Goal: Task Accomplishment & Management: Use online tool/utility

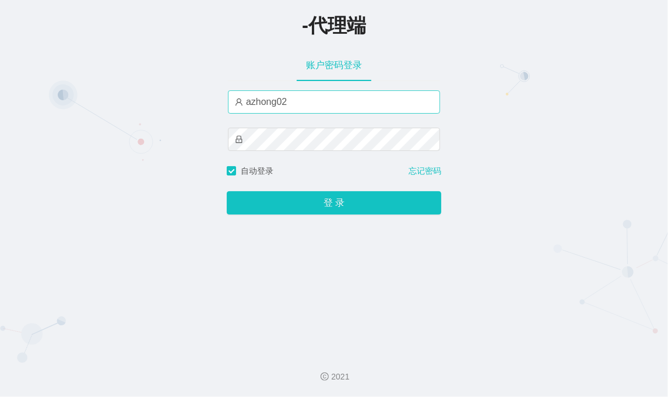
click at [294, 108] on input "azhong02" at bounding box center [334, 101] width 212 height 23
click at [287, 105] on input "azhong02" at bounding box center [334, 101] width 212 height 23
paste input "ccc111"
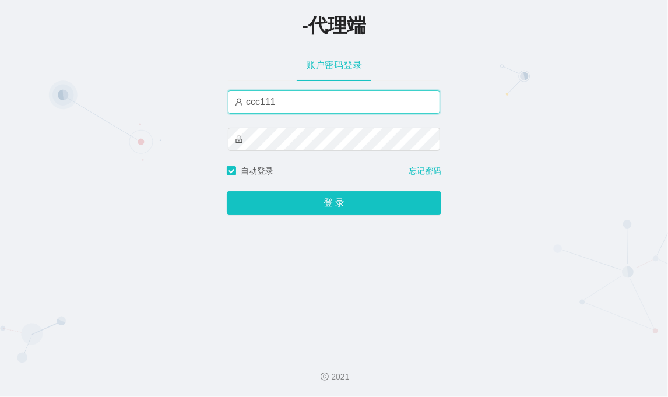
type input "ccc111"
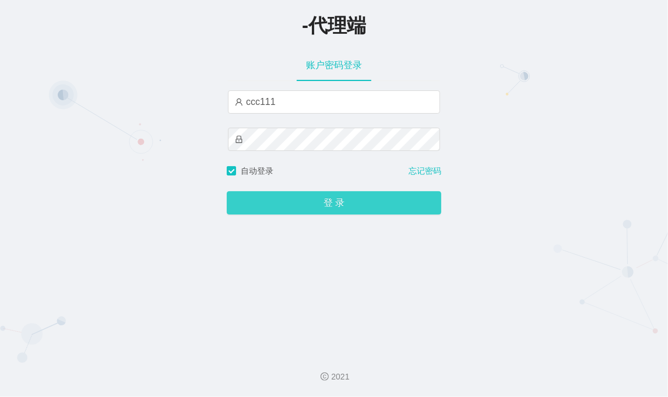
click at [230, 205] on button "登 录" at bounding box center [334, 202] width 214 height 23
click at [232, 204] on button "登 录" at bounding box center [334, 202] width 214 height 23
click at [232, 204] on span "登 录" at bounding box center [334, 202] width 214 height 9
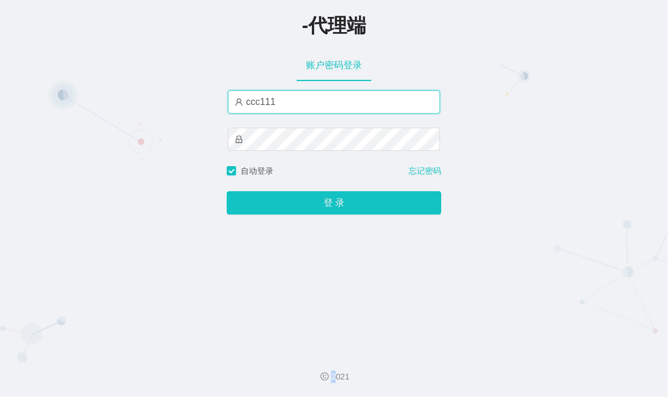
click at [271, 103] on input "ccc111" at bounding box center [334, 101] width 212 height 23
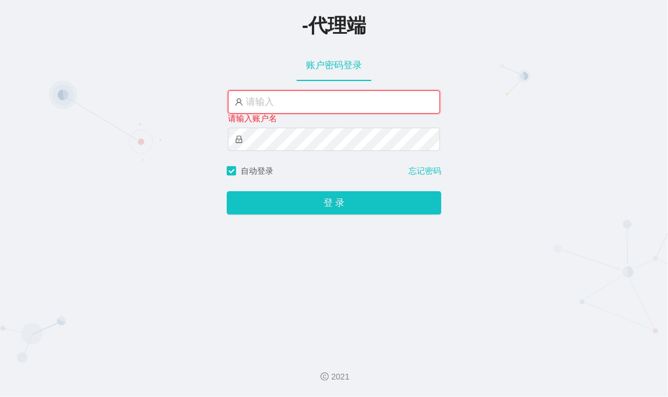
click at [281, 98] on input "text" at bounding box center [334, 101] width 212 height 23
drag, startPoint x: 261, startPoint y: 105, endPoint x: 274, endPoint y: 105, distance: 13.4
click at [263, 105] on input "text" at bounding box center [334, 101] width 212 height 23
paste input "azhong02"
click at [290, 103] on input "text" at bounding box center [334, 101] width 212 height 23
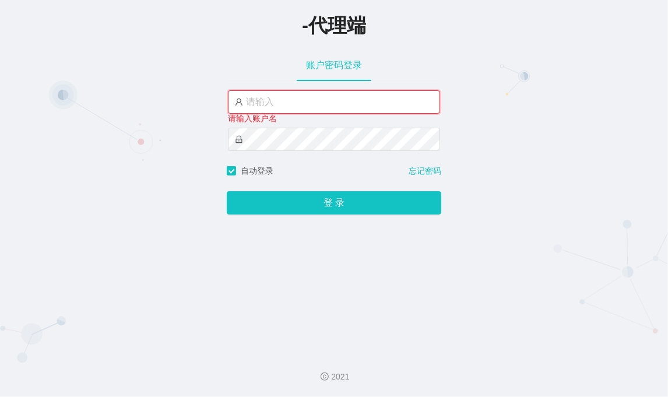
type input "azhong02"
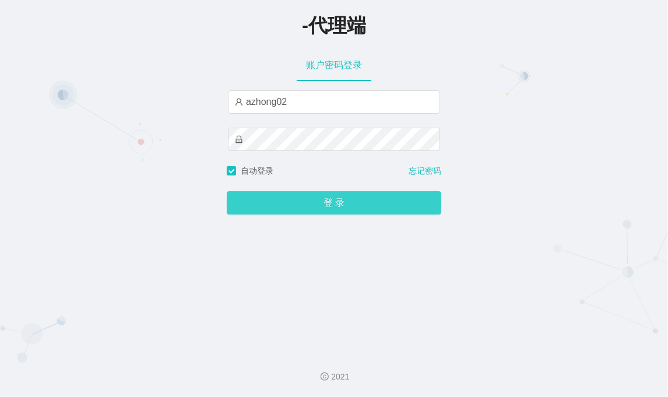
click at [289, 203] on button "登 录" at bounding box center [334, 202] width 214 height 23
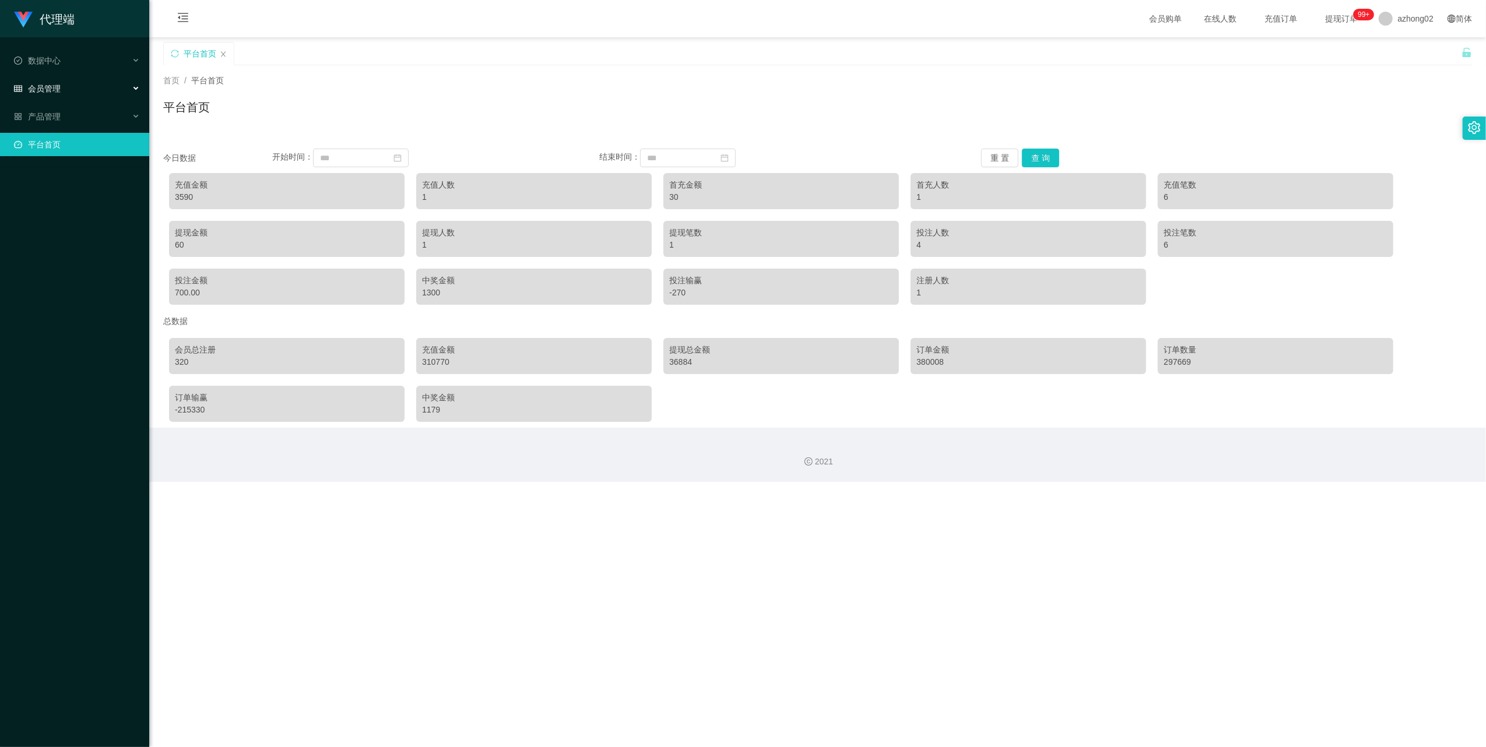
click at [22, 85] on span "会员管理" at bounding box center [37, 88] width 47 height 9
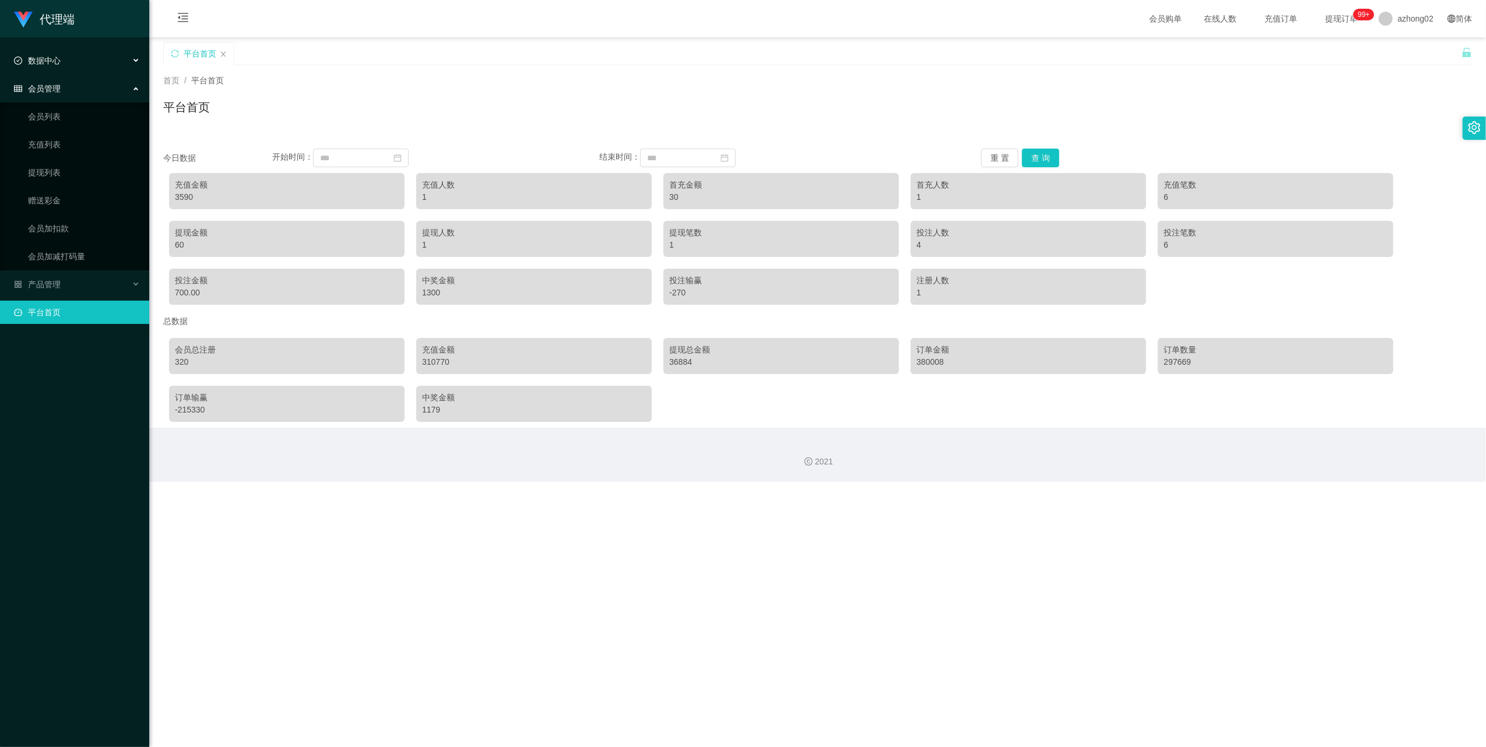
click at [34, 66] on div "数据中心" at bounding box center [74, 60] width 149 height 23
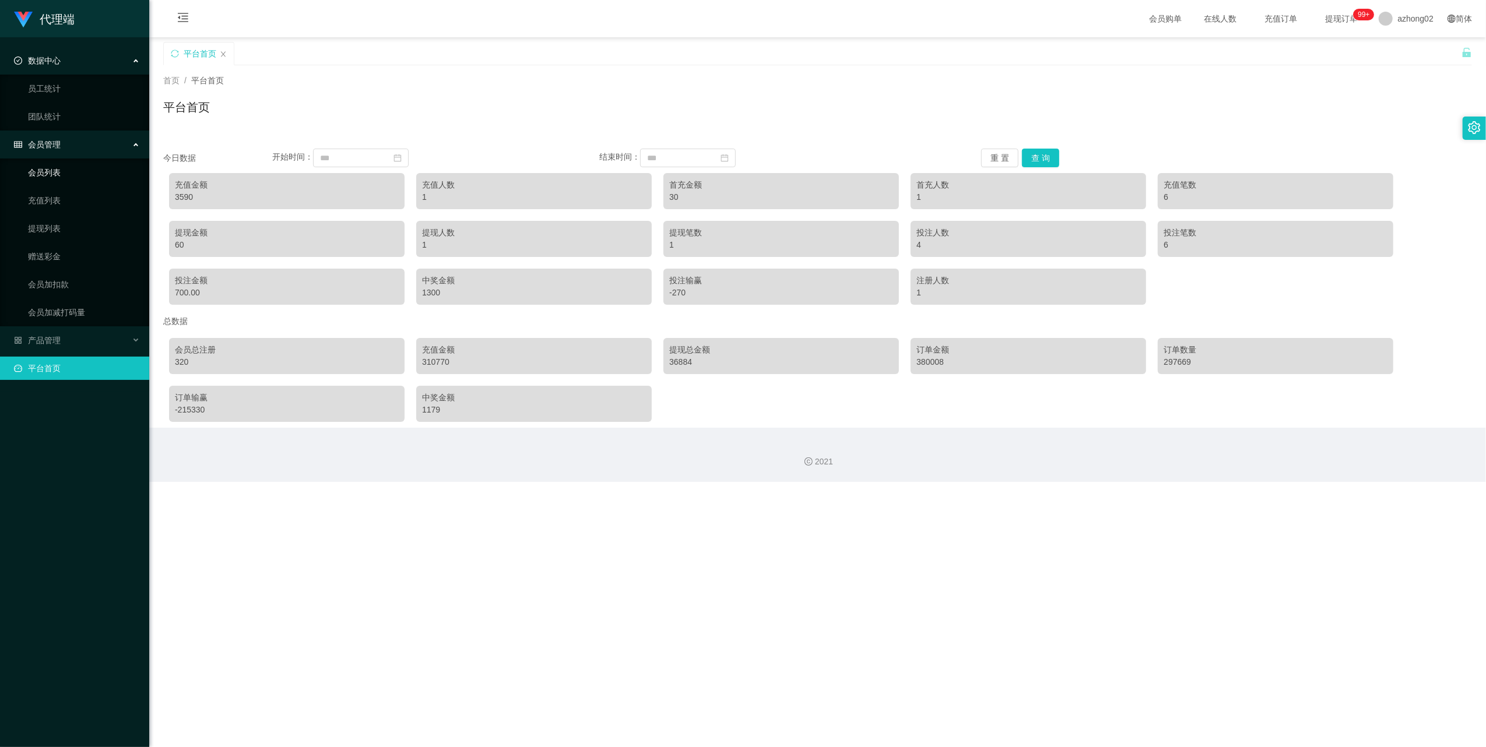
click at [40, 171] on link "会员列表" at bounding box center [84, 172] width 112 height 23
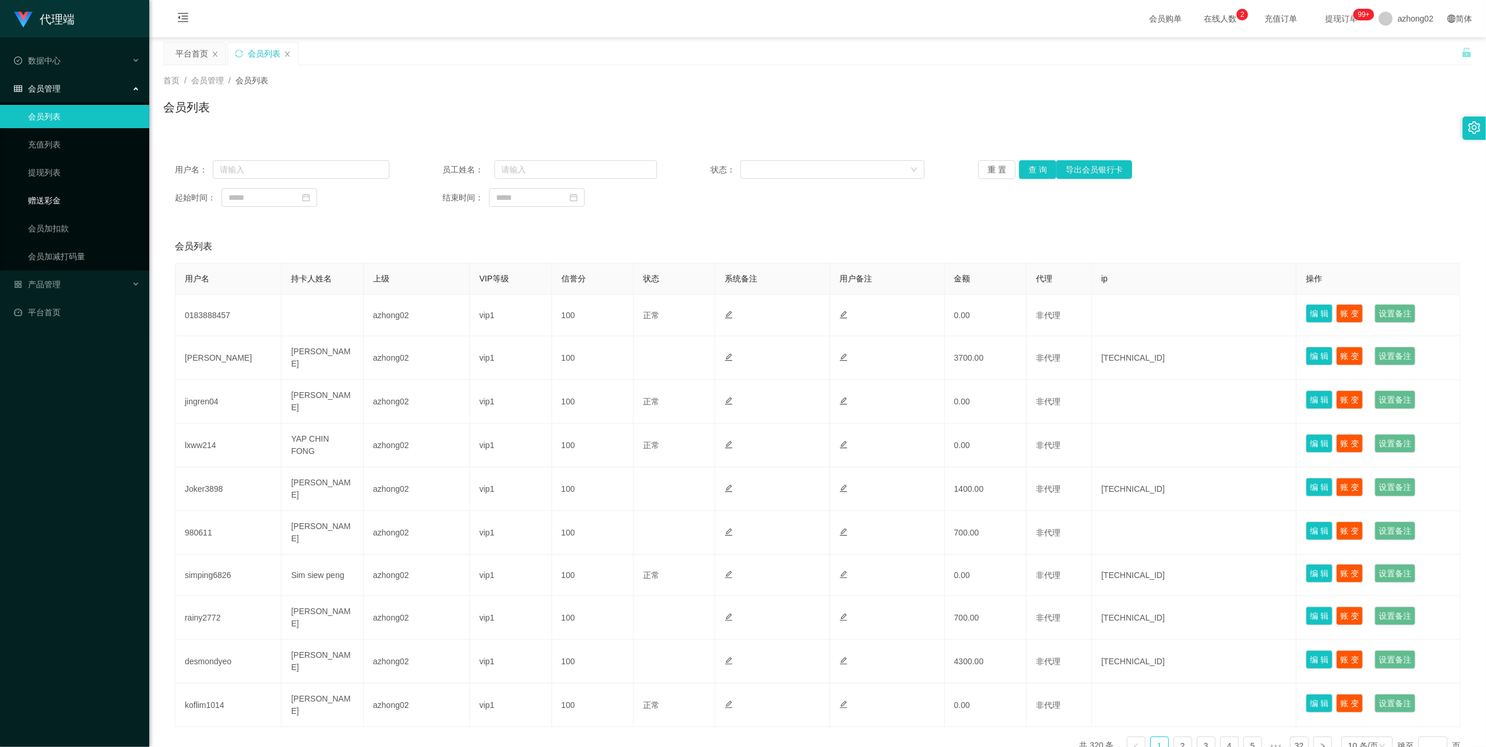
click at [44, 203] on link "赠送彩金" at bounding box center [84, 200] width 112 height 23
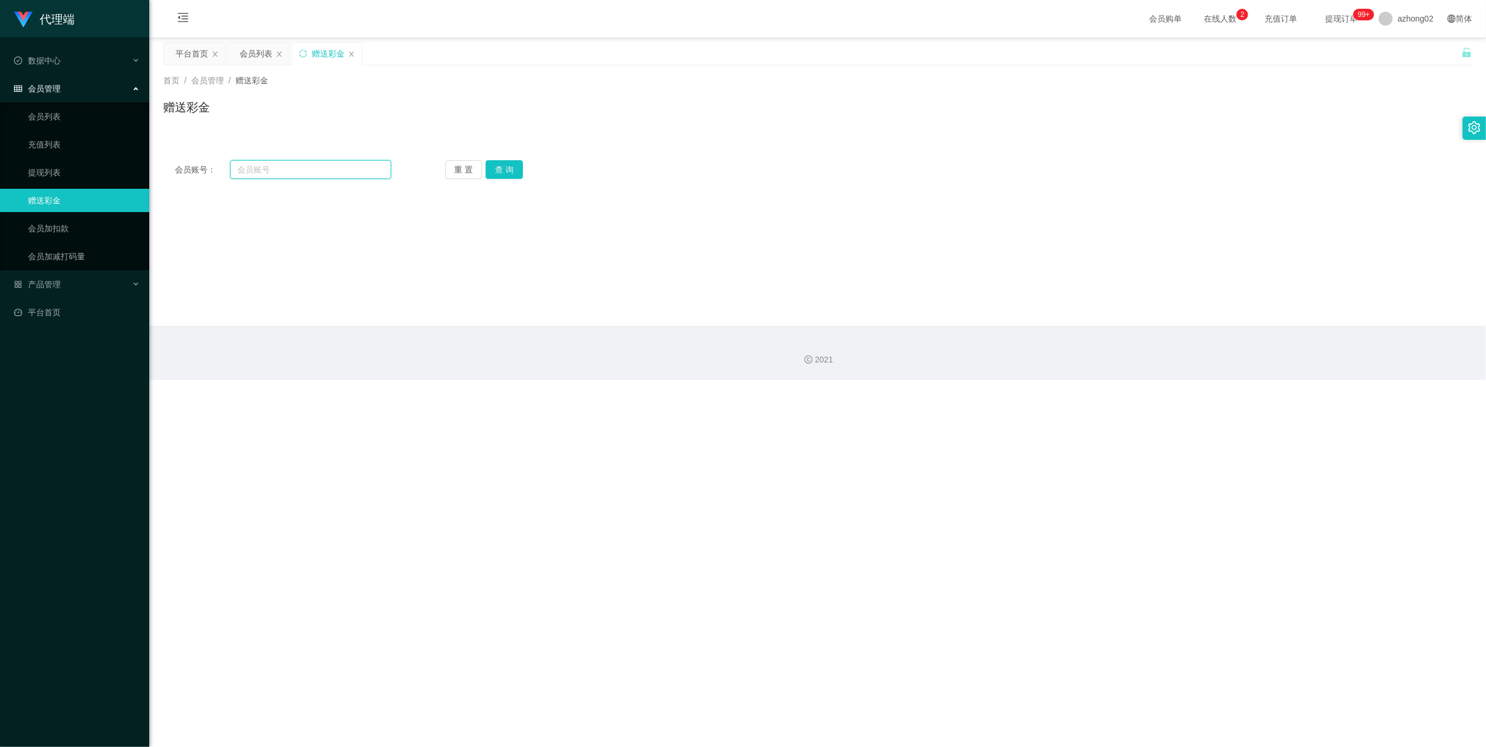
click at [310, 173] on input "text" at bounding box center [310, 169] width 161 height 19
click at [318, 174] on input "text" at bounding box center [310, 169] width 161 height 19
paste input "yong33"
type input "yong33"
click at [506, 168] on button "查 询" at bounding box center [503, 169] width 37 height 19
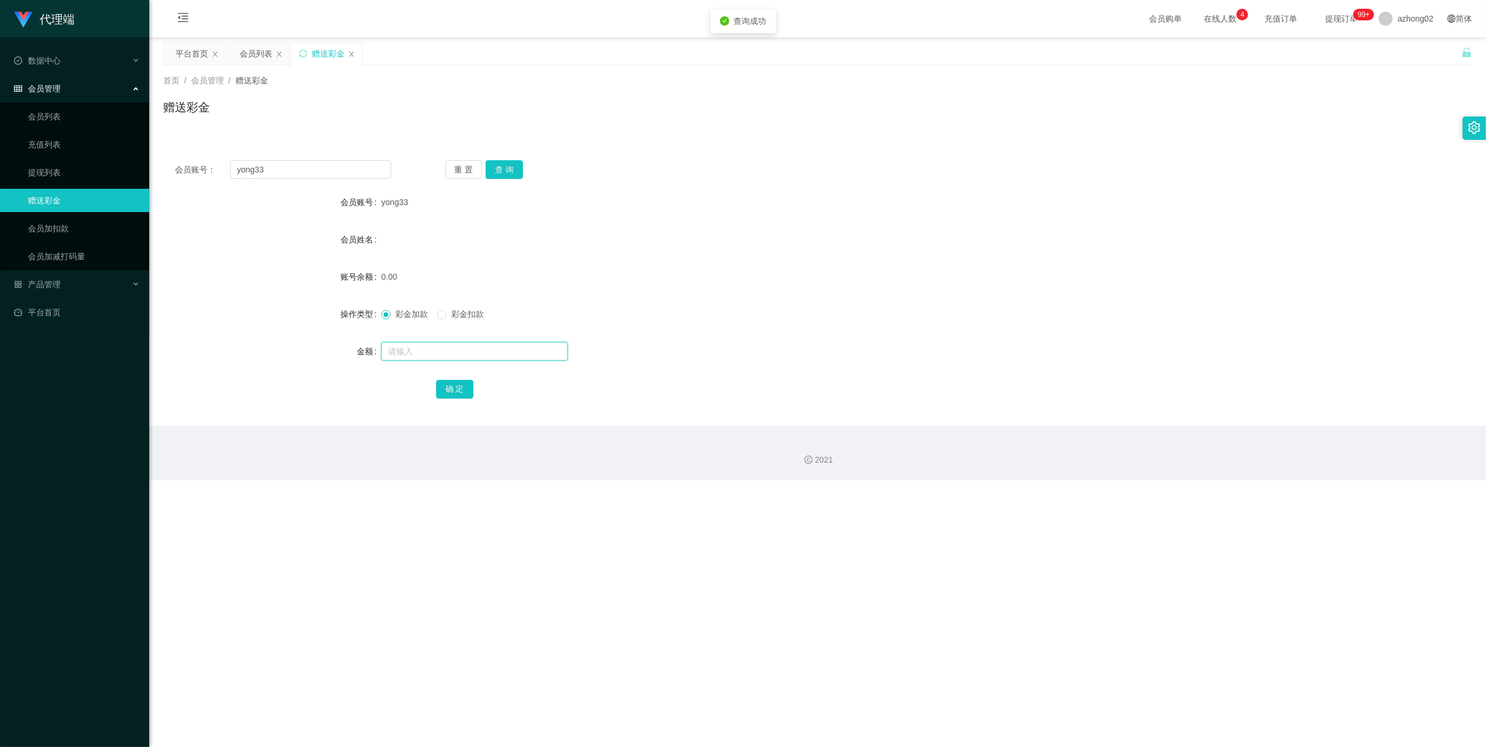
click at [416, 345] on input "text" at bounding box center [474, 351] width 186 height 19
type input "30"
click at [467, 396] on button "确 定" at bounding box center [454, 389] width 37 height 19
click at [280, 171] on input "yong33" at bounding box center [310, 169] width 161 height 19
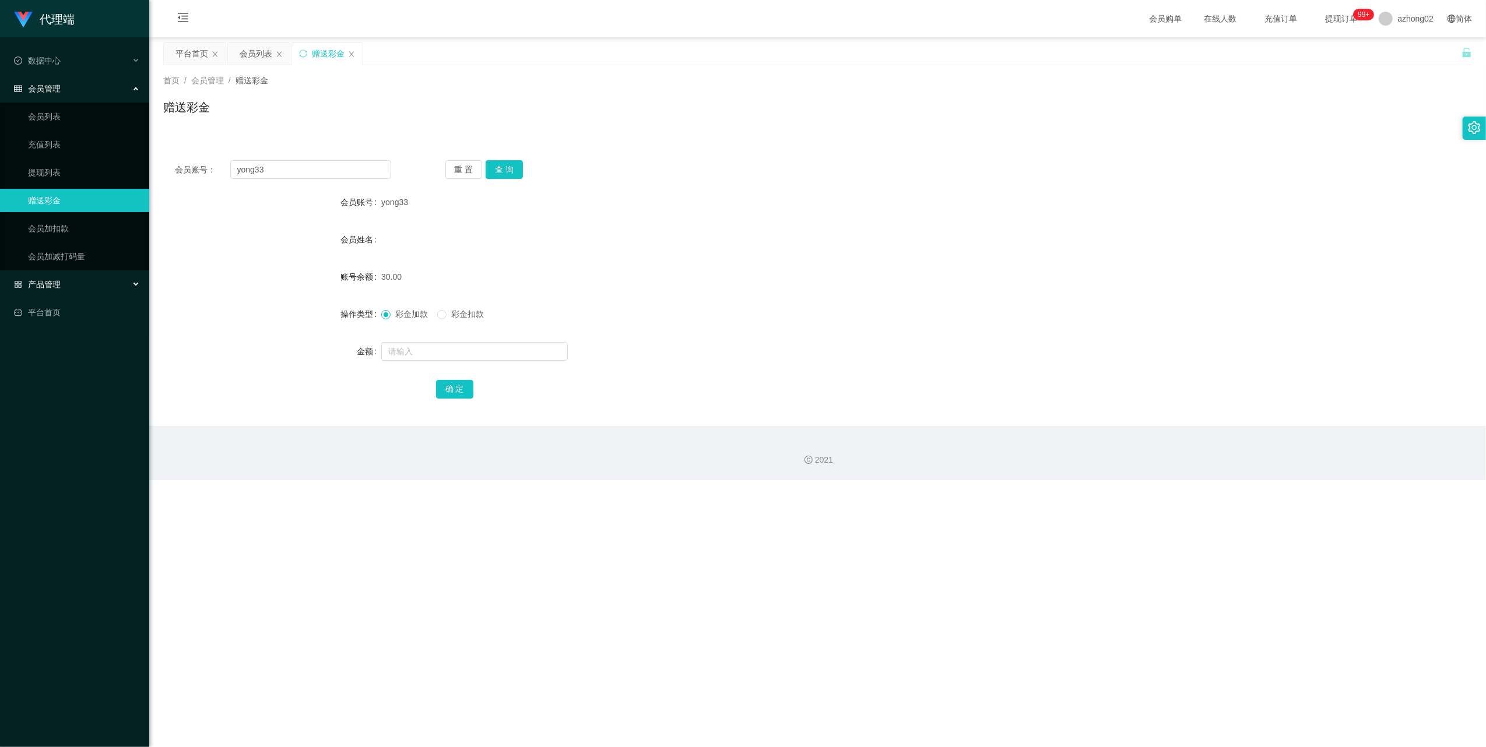
drag, startPoint x: 47, startPoint y: 280, endPoint x: 47, endPoint y: 290, distance: 9.3
click at [47, 280] on span "产品管理" at bounding box center [37, 284] width 47 height 9
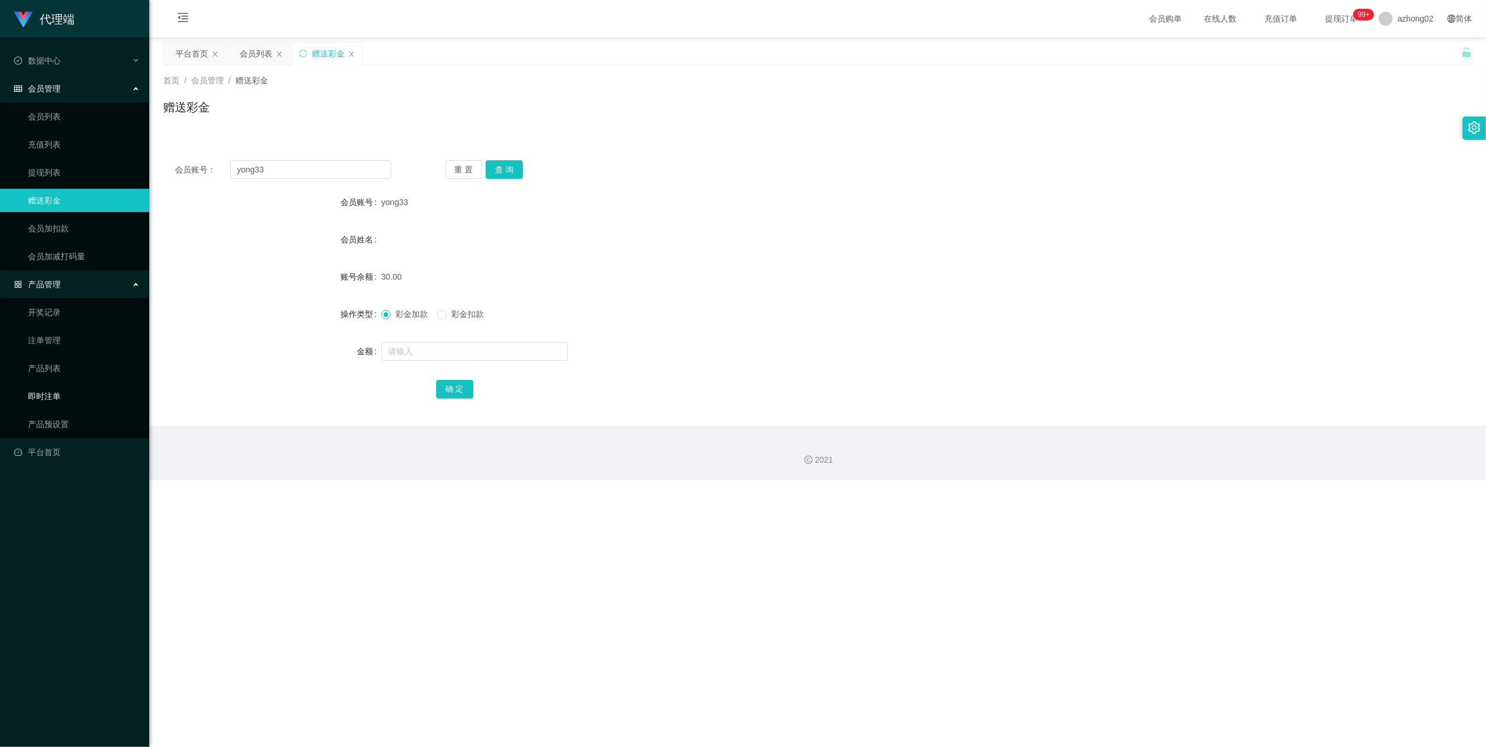
click at [47, 396] on link "即时注单" at bounding box center [84, 396] width 112 height 23
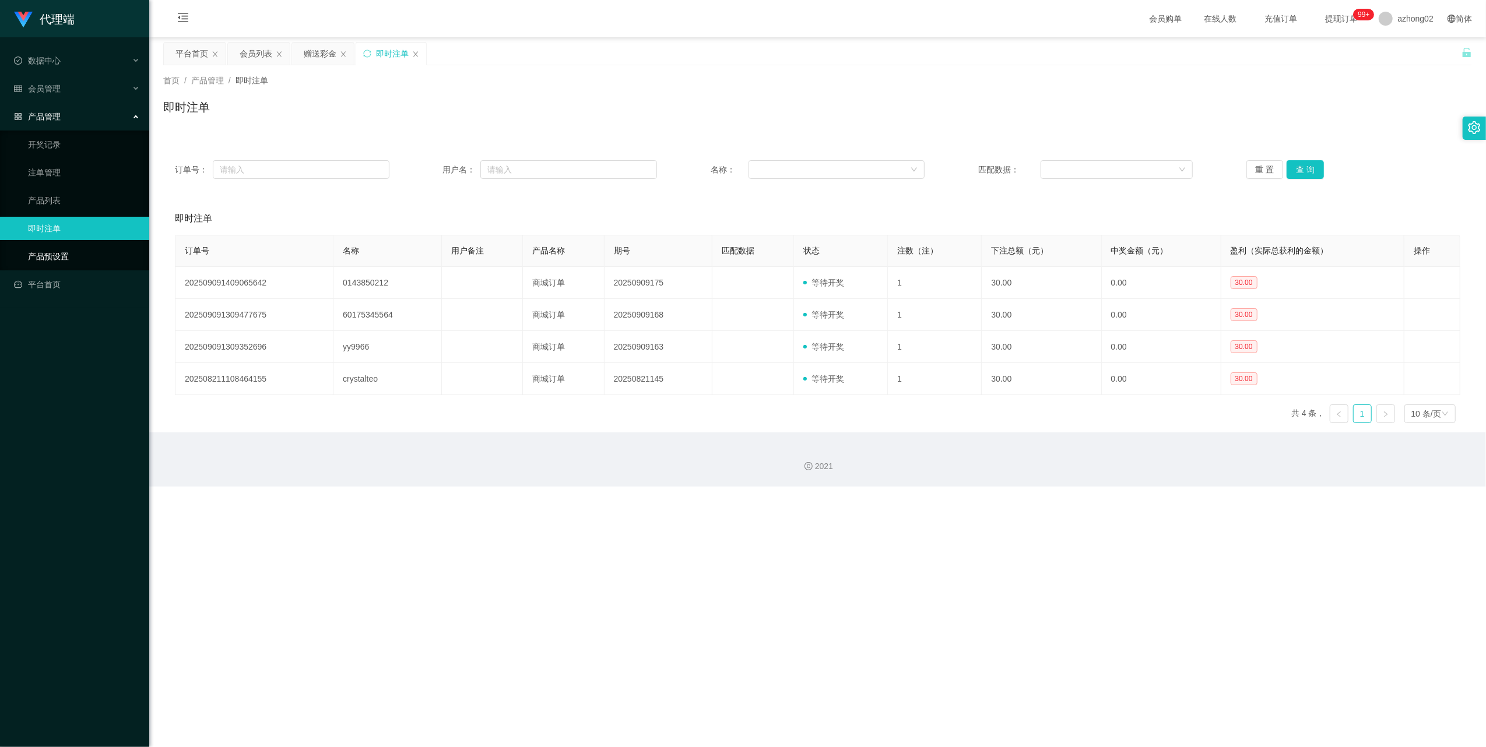
click at [50, 247] on link "产品预设置" at bounding box center [84, 256] width 112 height 23
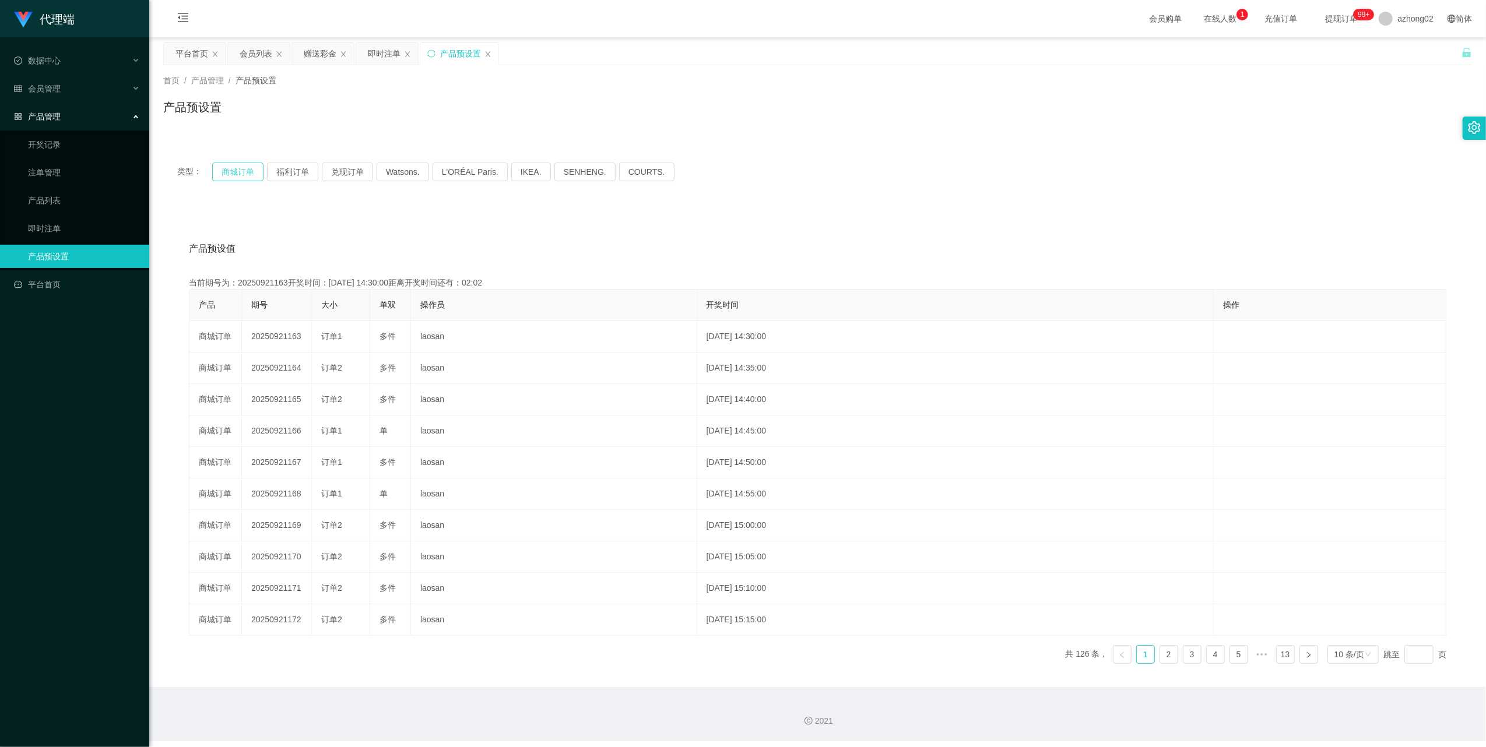
click at [243, 168] on button "商城订单" at bounding box center [237, 172] width 51 height 19
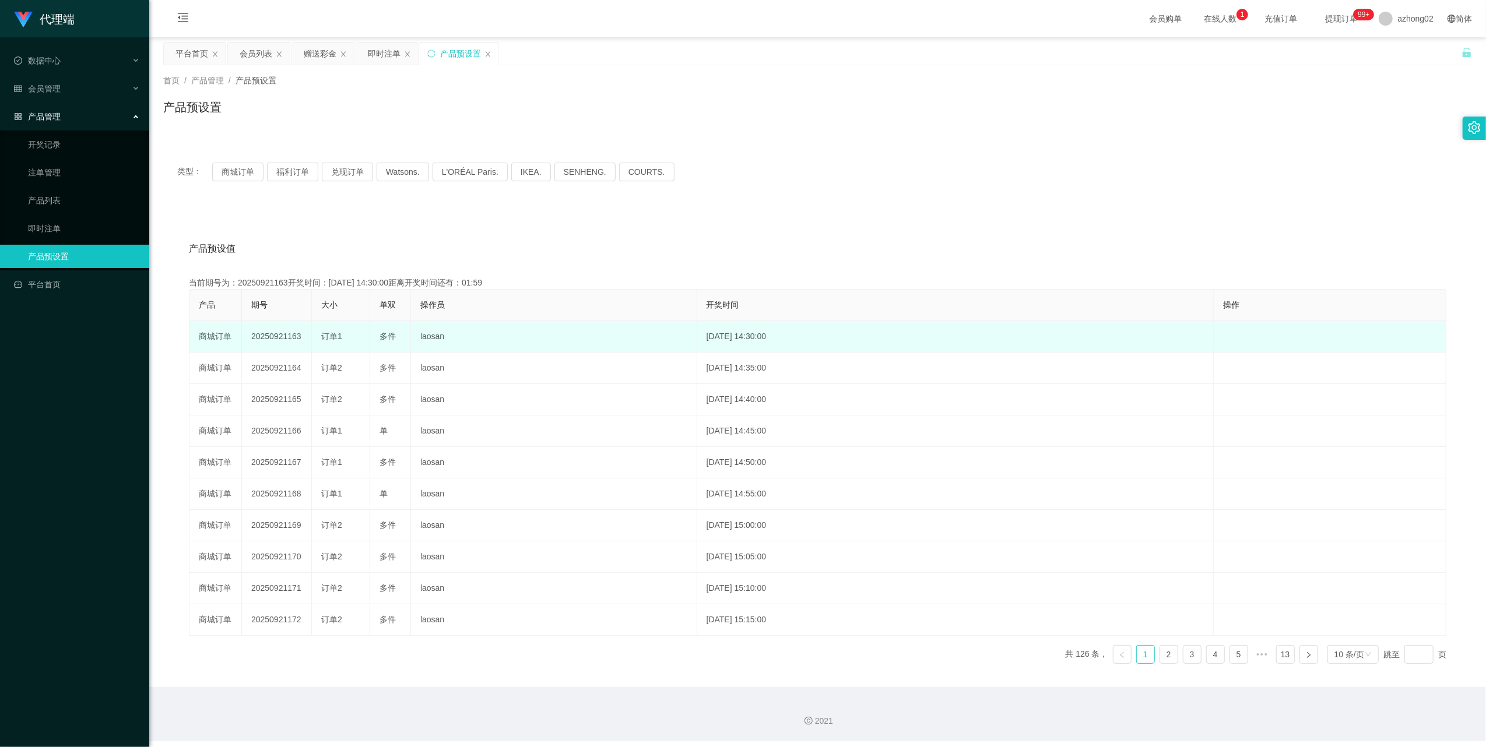
click at [281, 337] on td "20250921163" at bounding box center [277, 336] width 70 height 31
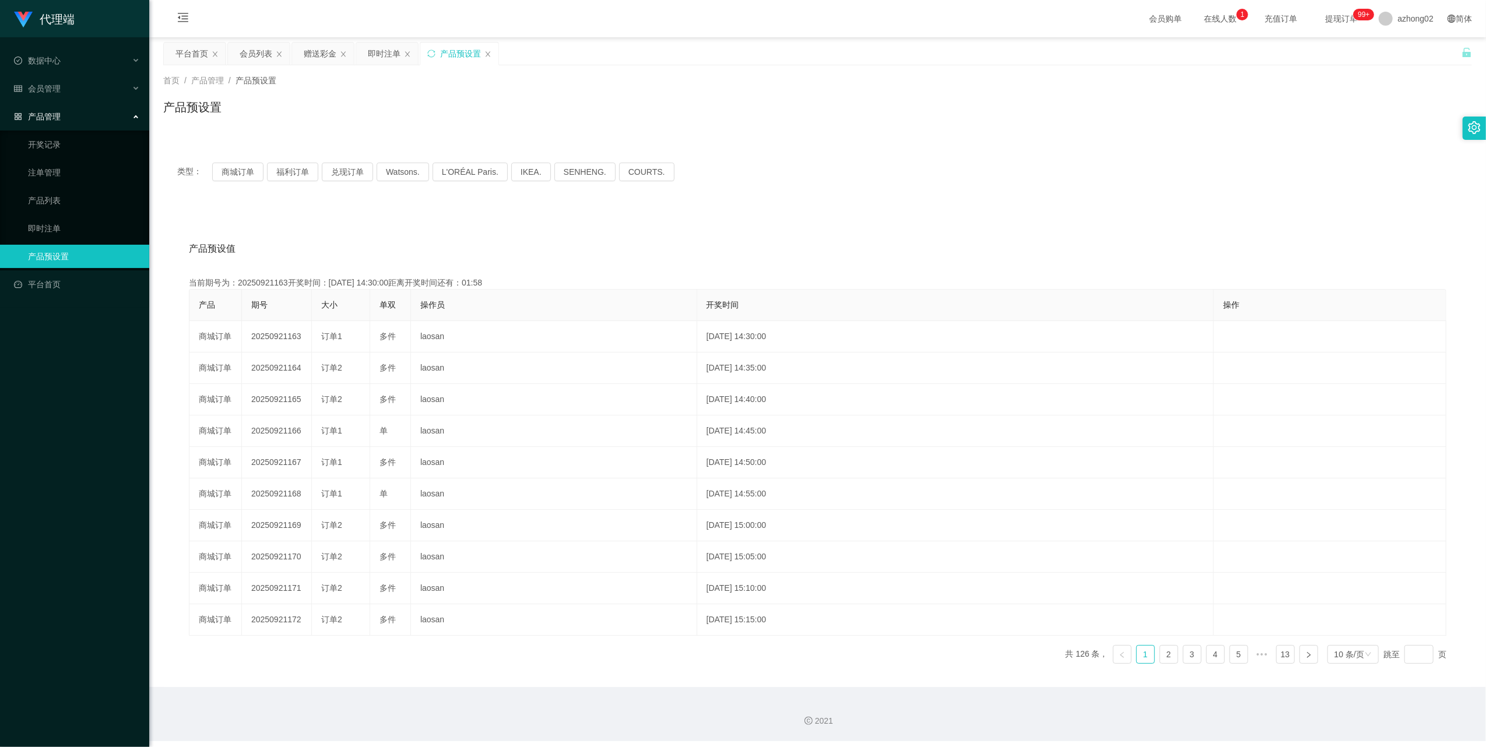
copy td "20250921163"
click at [48, 62] on span "数据中心" at bounding box center [37, 60] width 47 height 9
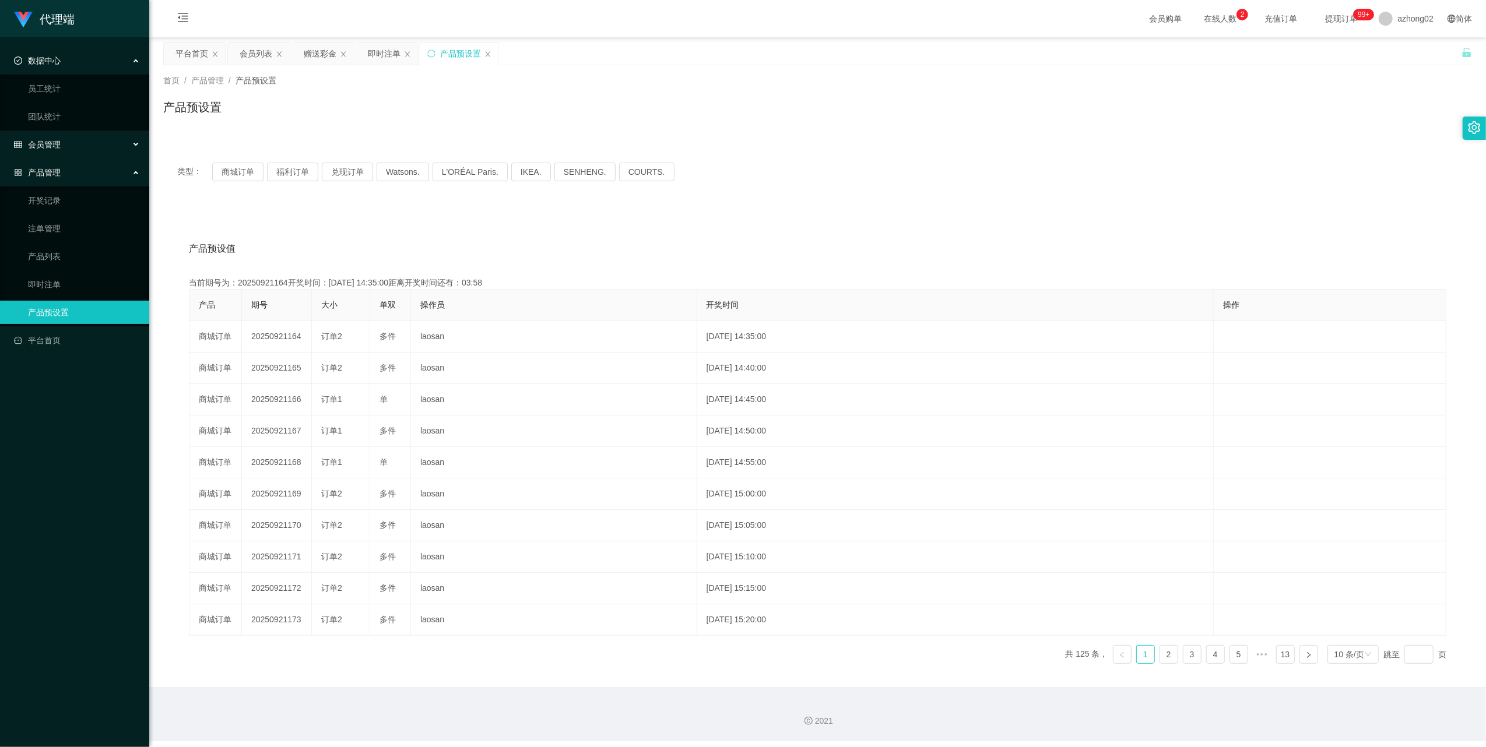
click at [45, 147] on span "会员管理" at bounding box center [37, 144] width 47 height 9
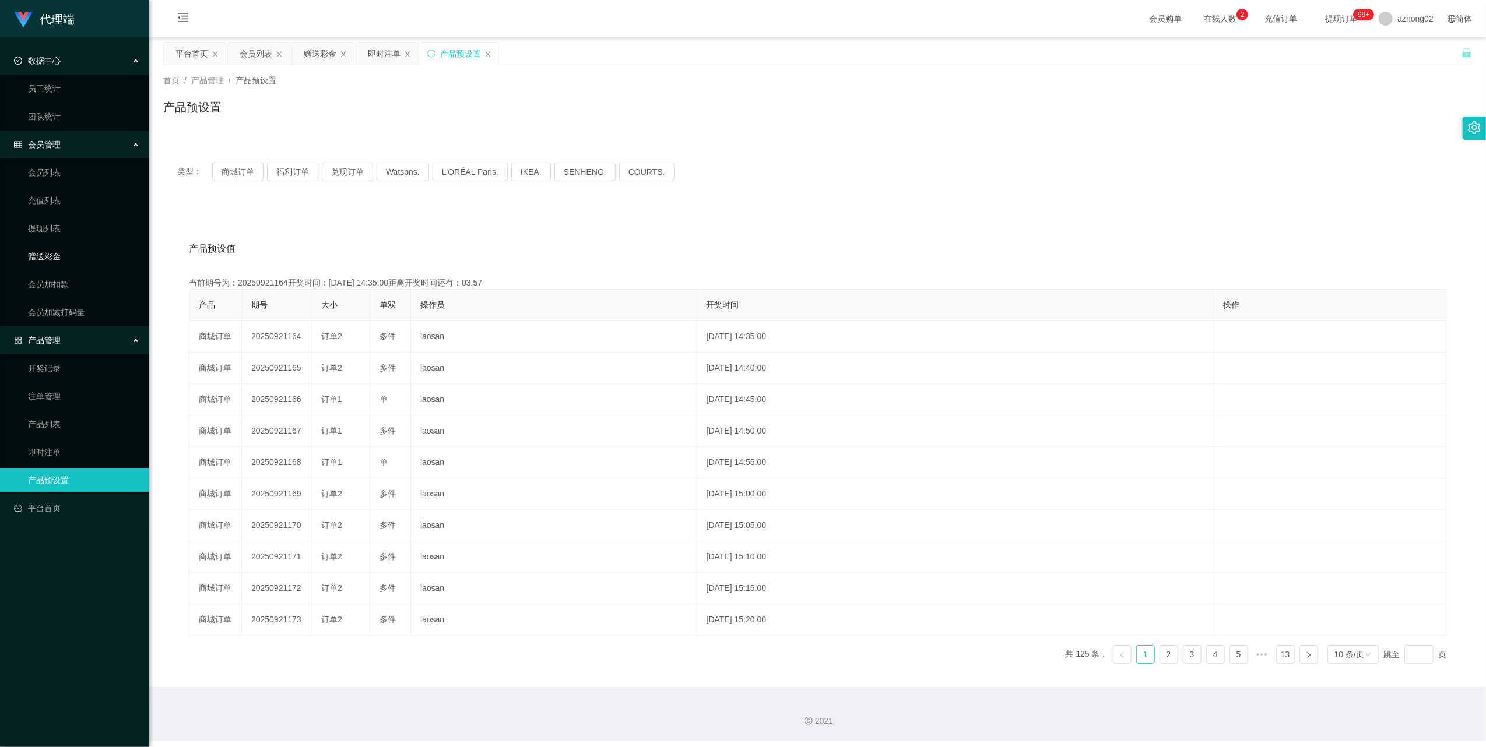
click at [48, 248] on link "赠送彩金" at bounding box center [84, 256] width 112 height 23
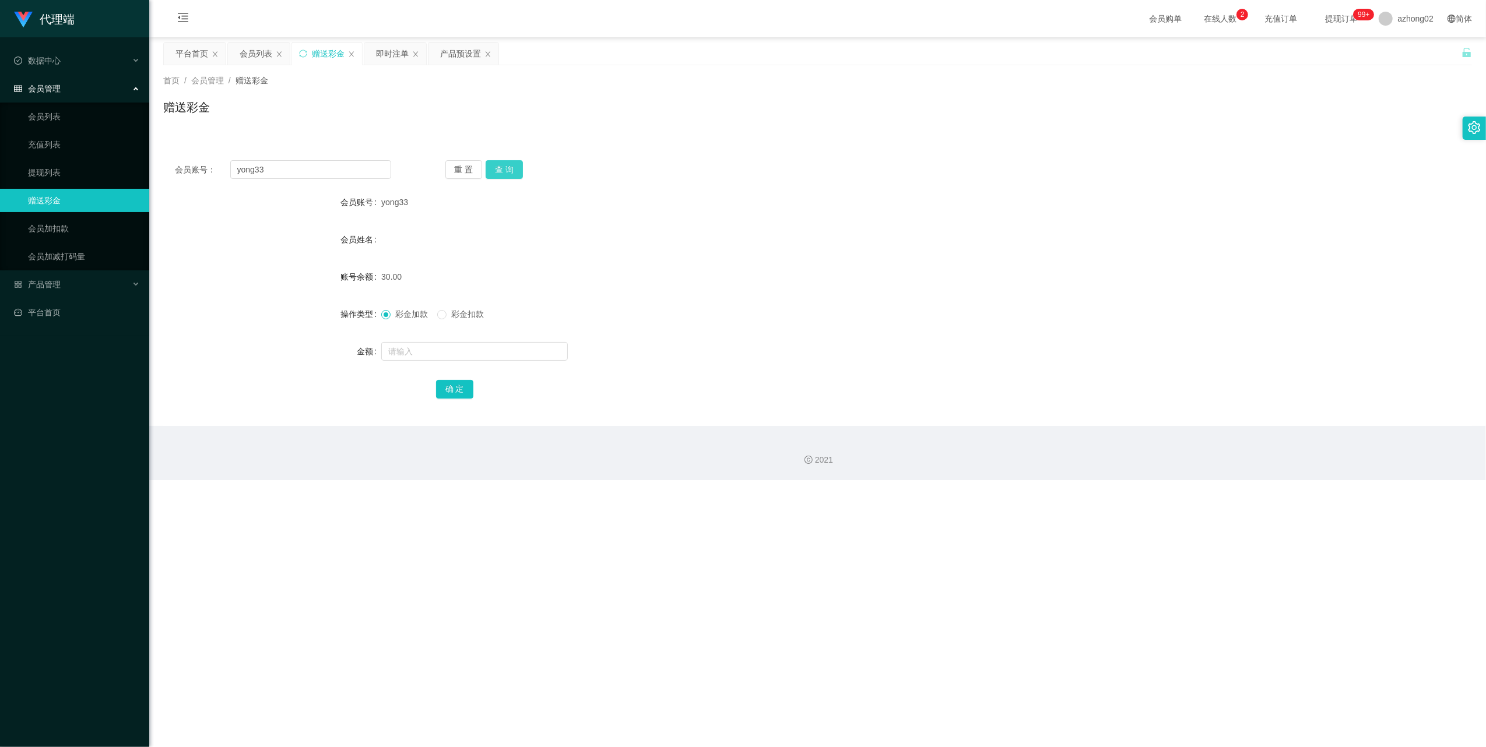
click at [499, 162] on button "查 询" at bounding box center [503, 169] width 37 height 19
click at [413, 353] on input "text" at bounding box center [474, 351] width 186 height 19
type input "60"
click at [455, 390] on button "确 定" at bounding box center [454, 389] width 37 height 19
click at [41, 166] on link "提现列表" at bounding box center [84, 172] width 112 height 23
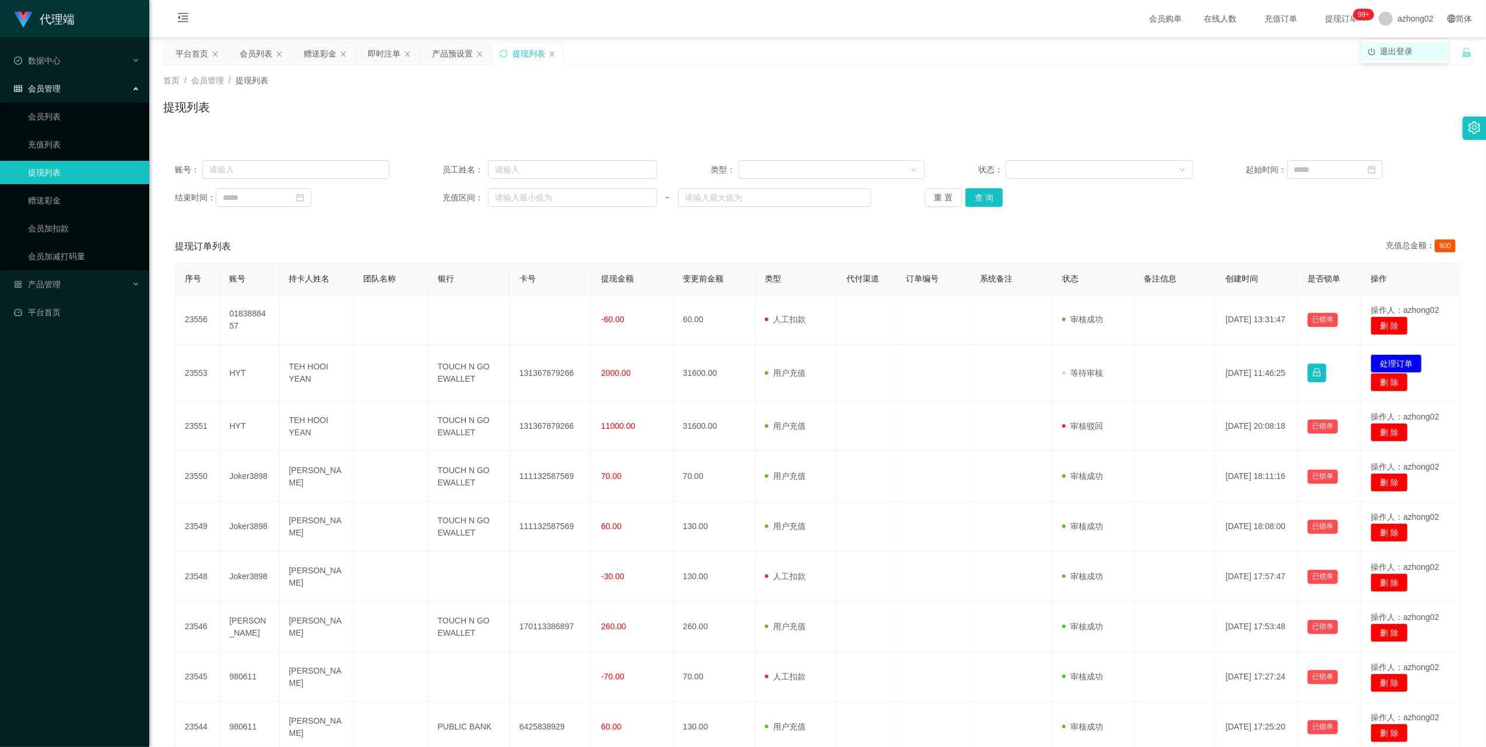
click at [667, 52] on li "退出登录" at bounding box center [1404, 51] width 87 height 19
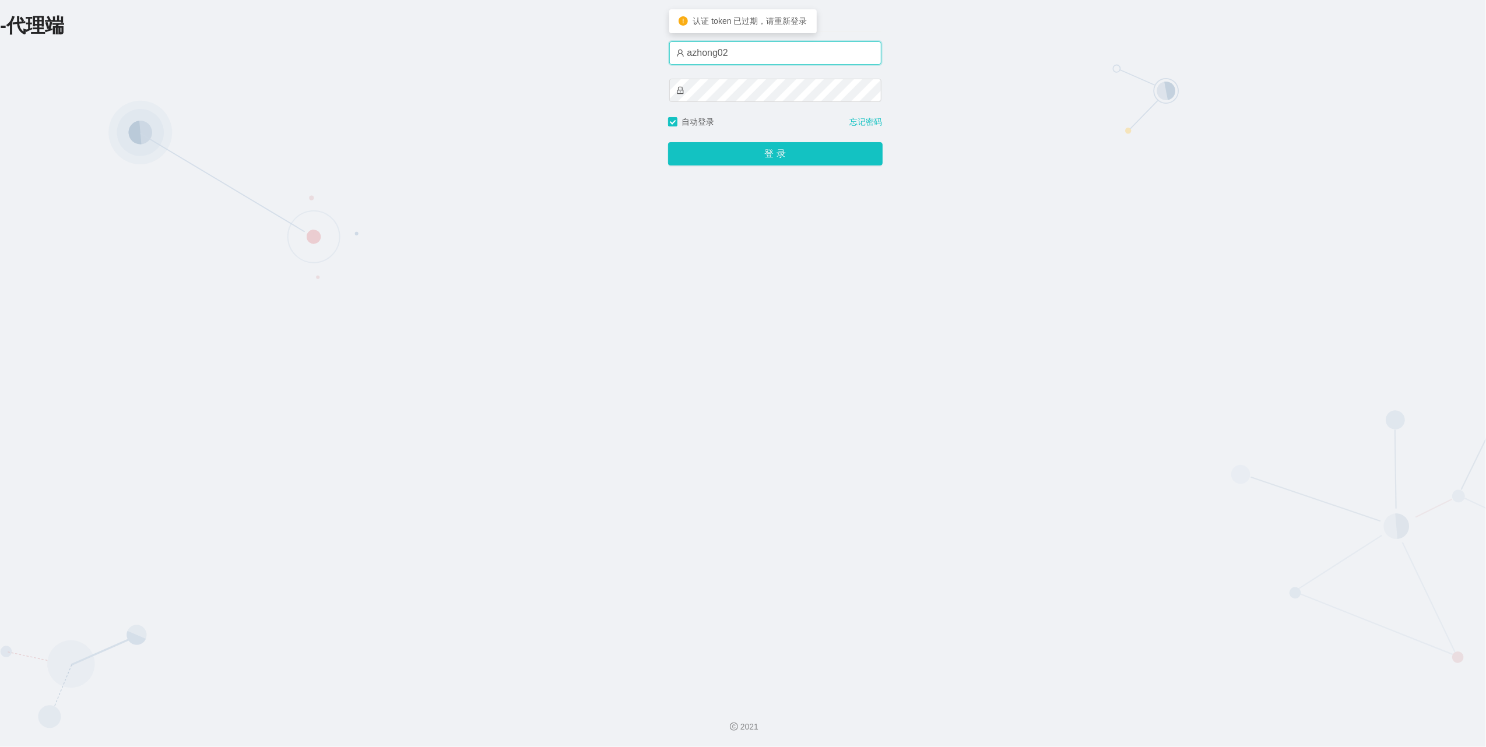
click at [667, 59] on input "azhong02" at bounding box center [775, 52] width 212 height 23
drag, startPoint x: 744, startPoint y: 50, endPoint x: 593, endPoint y: 66, distance: 151.8
click at [593, 66] on div "-代理端 账户密码登录 azhong02 自动登录 忘记密码 登 录" at bounding box center [743, 346] width 1486 height 693
paste input "📝RM获取规则： 📍初级学员/订阅【RM5】 🟢高级学员/订阅【RM8】 🟢代理/订阅【RM15】 ❗️任务需按发布顺序完成，不可跳过或中断 您当前身份：【初…"
type input "📝"
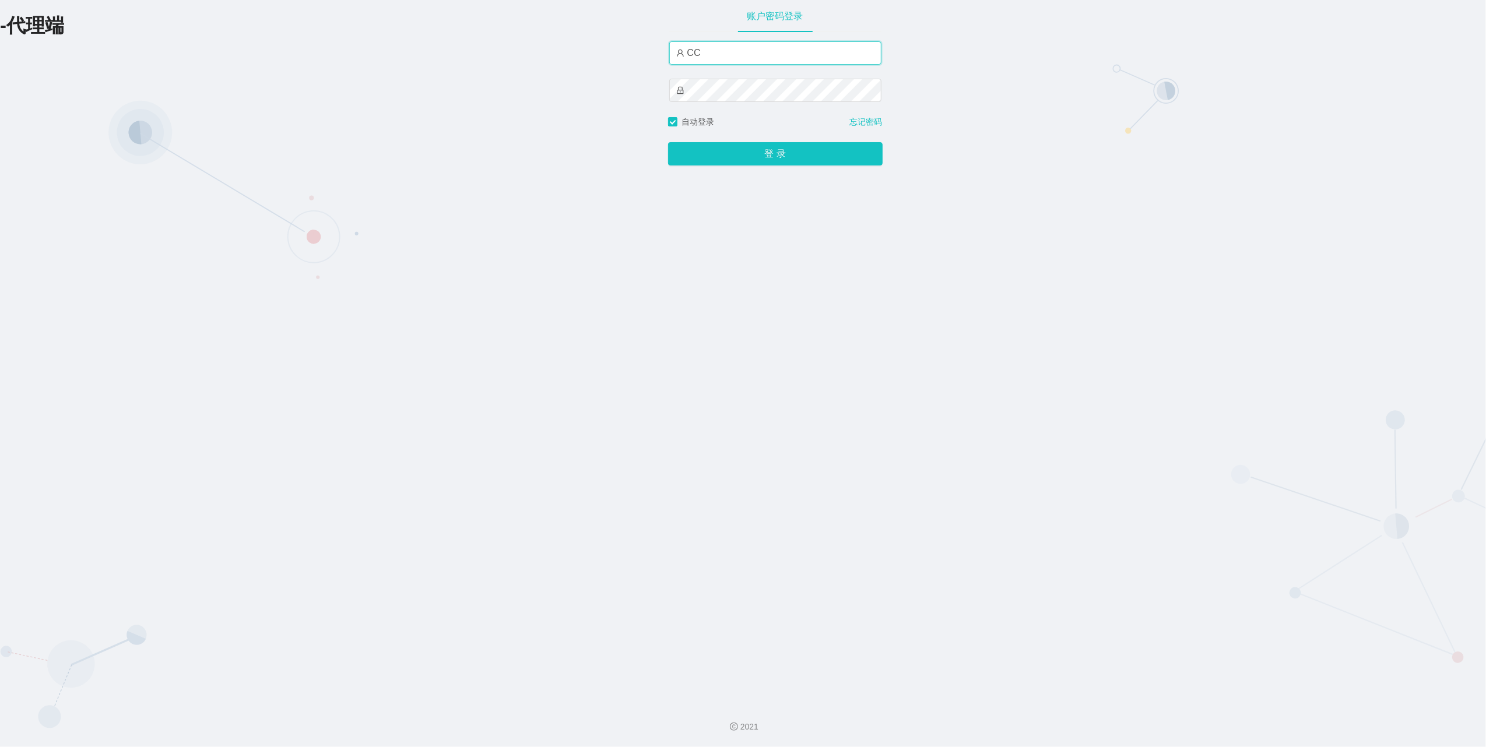
type input "C"
type input "ccc111"
click at [667, 57] on input "ccc111" at bounding box center [775, 52] width 212 height 23
click at [667, 150] on button "登 录" at bounding box center [775, 153] width 214 height 23
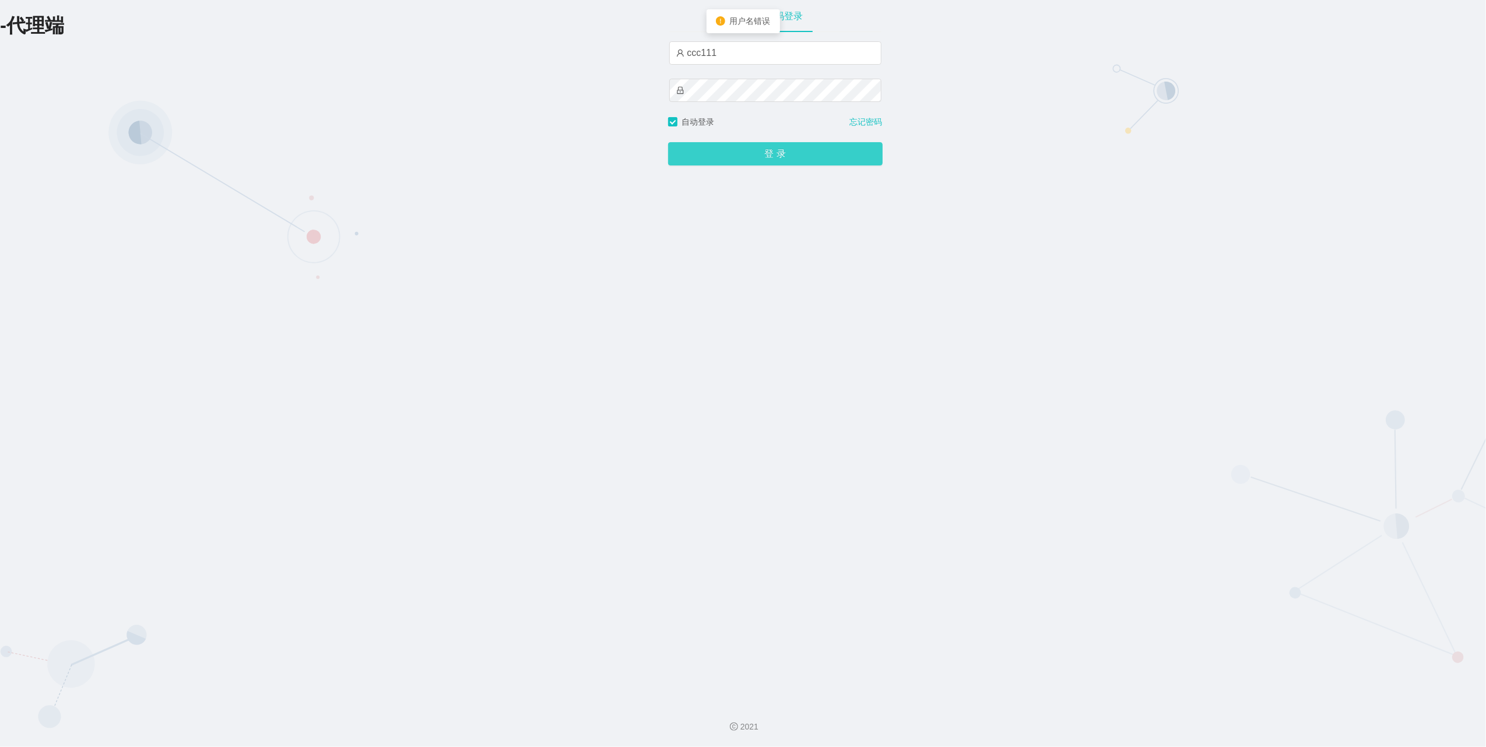
click at [667, 153] on button "登 录" at bounding box center [775, 153] width 214 height 23
click at [667, 52] on input "ccc111" at bounding box center [775, 52] width 212 height 23
click at [667, 50] on input "ccc111" at bounding box center [775, 52] width 212 height 23
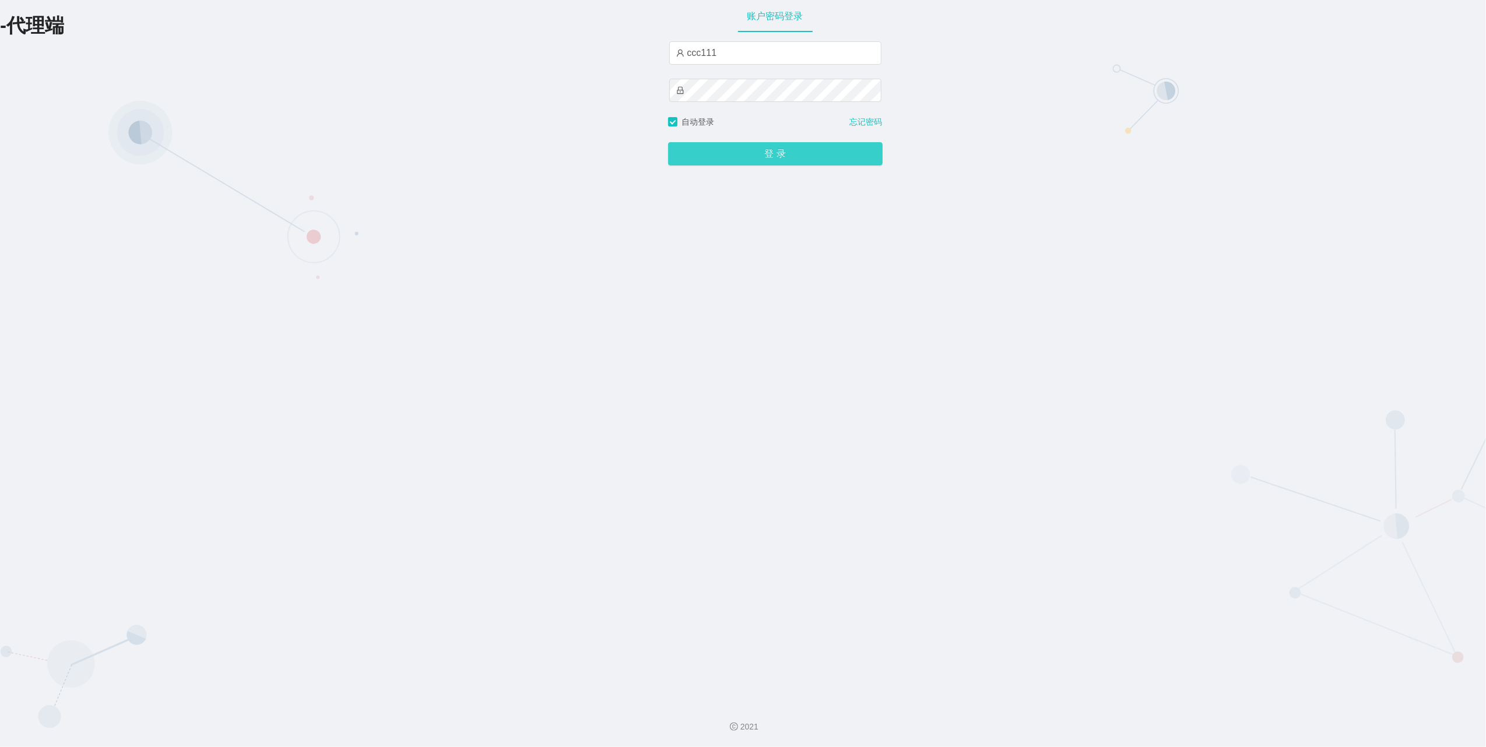
click at [667, 153] on button "登 录" at bounding box center [775, 153] width 214 height 23
click at [667, 54] on input "ccc111" at bounding box center [775, 52] width 212 height 23
click at [667, 156] on button "登 录" at bounding box center [775, 153] width 214 height 23
click at [667, 154] on button "登 录" at bounding box center [775, 153] width 214 height 23
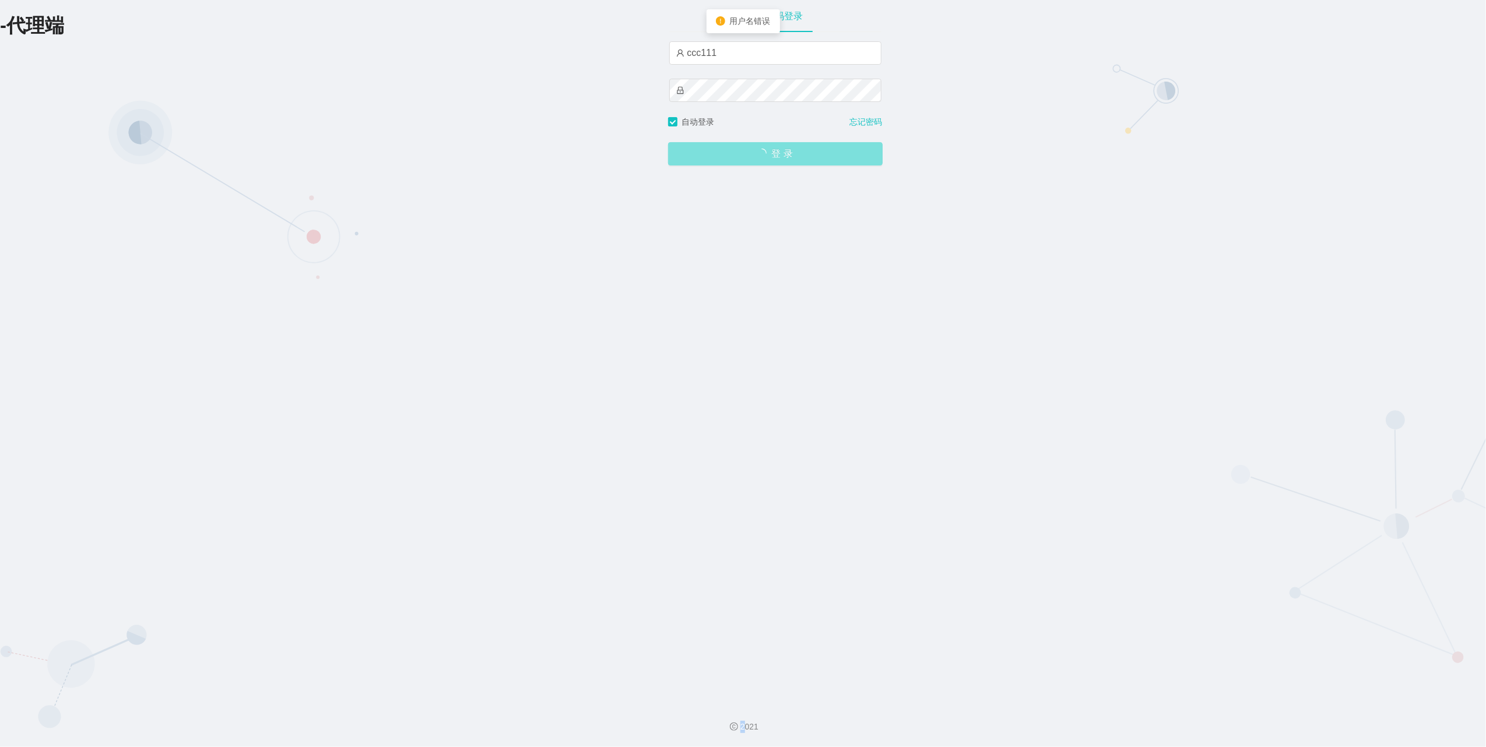
click at [667, 154] on span "登 录" at bounding box center [775, 153] width 214 height 9
click at [667, 154] on button "登 录" at bounding box center [775, 153] width 214 height 23
click at [667, 154] on span "登 录" at bounding box center [775, 153] width 214 height 9
copy div "2021"
click at [667, 153] on button "登 录" at bounding box center [775, 153] width 214 height 23
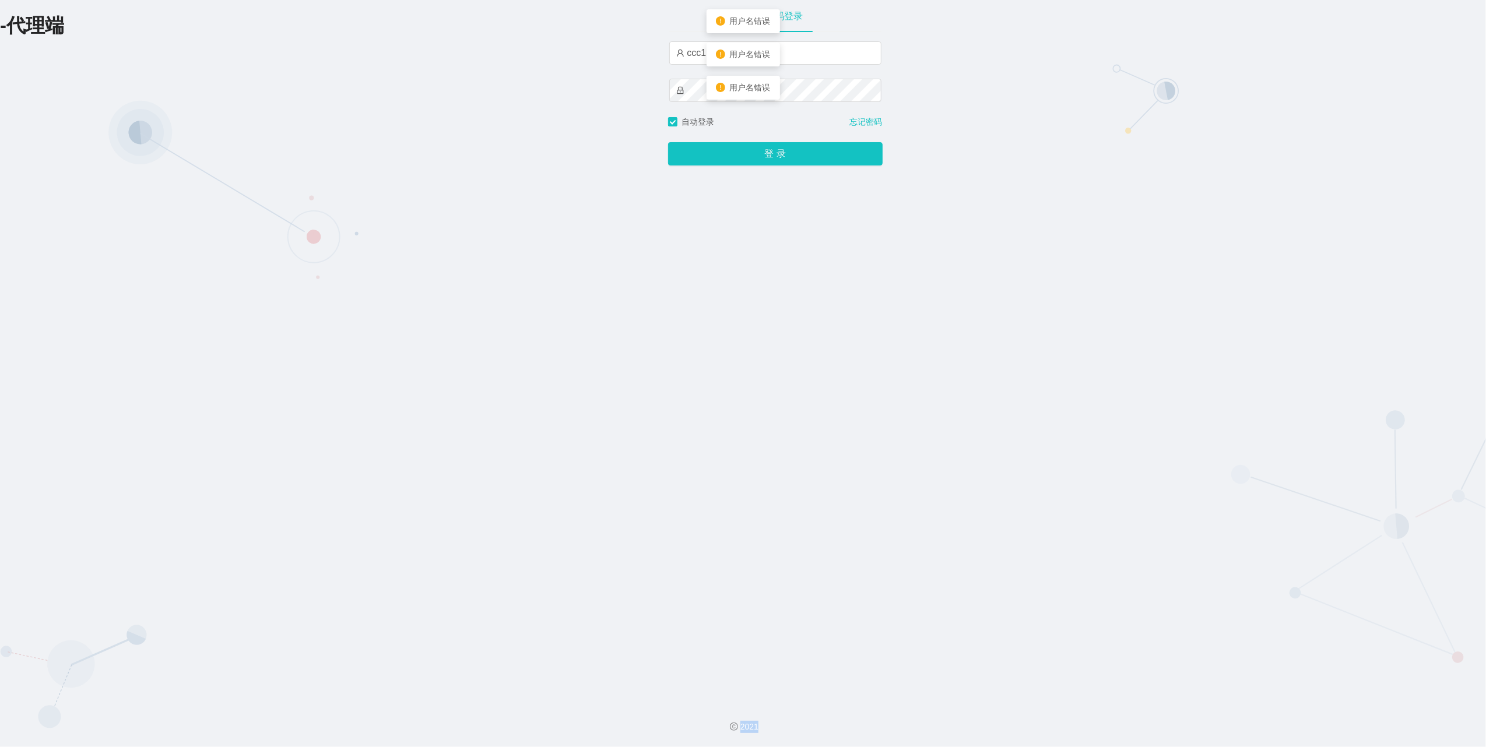
click at [667, 153] on span "登 录" at bounding box center [775, 153] width 214 height 9
click at [667, 153] on button "登 录" at bounding box center [775, 153] width 214 height 23
click at [667, 153] on body "-代理端 账户密码登录 ccc111 自动登录 忘记密码 登 录 2021 用户名错误 用户名错误 用户名错误 用户名错误" at bounding box center [743, 373] width 1486 height 747
click at [667, 153] on span "用户名错误" at bounding box center [750, 153] width 41 height 9
drag, startPoint x: 708, startPoint y: 55, endPoint x: 603, endPoint y: 62, distance: 105.1
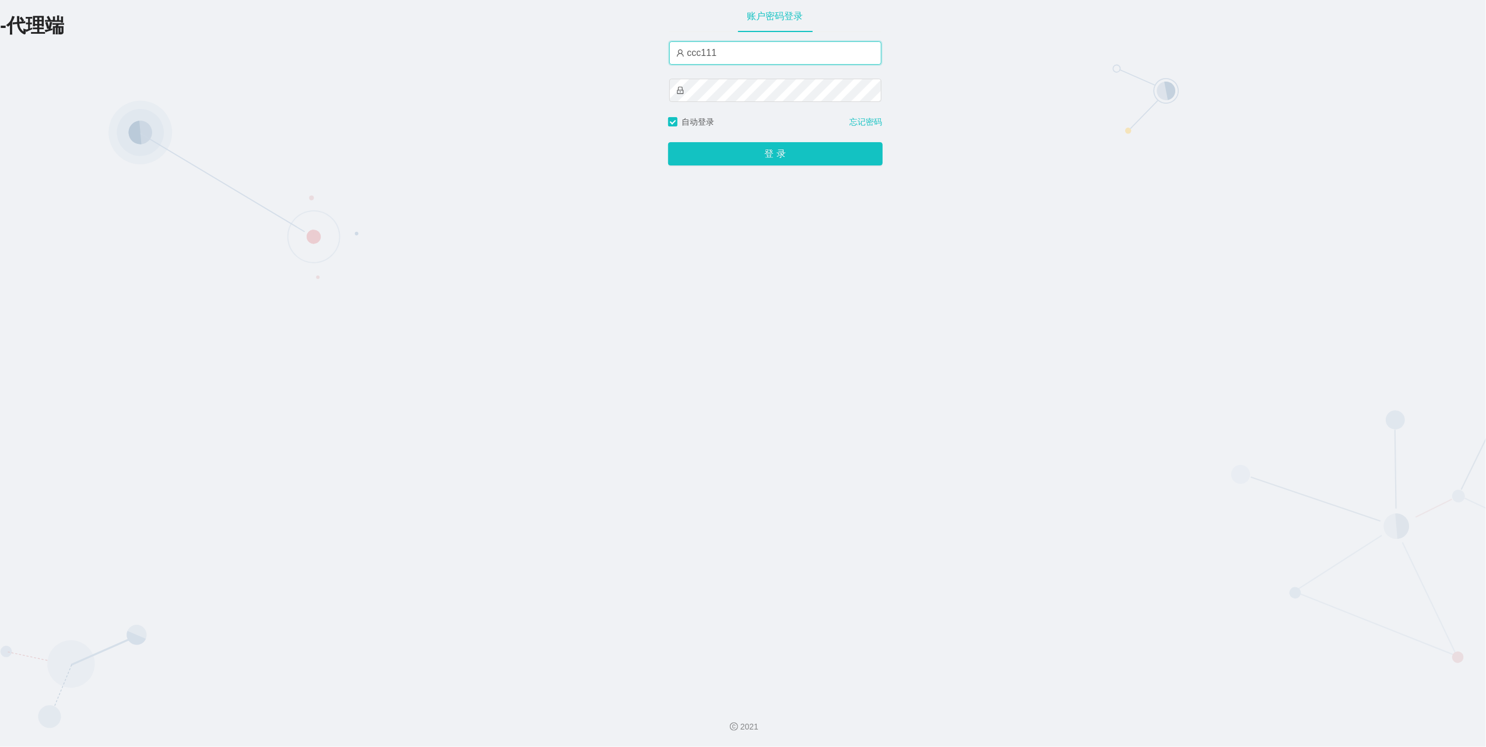
click at [603, 62] on div "-代理端 账户密码登录 ccc111 自动登录 忘记密码 登 录" at bounding box center [743, 346] width 1486 height 693
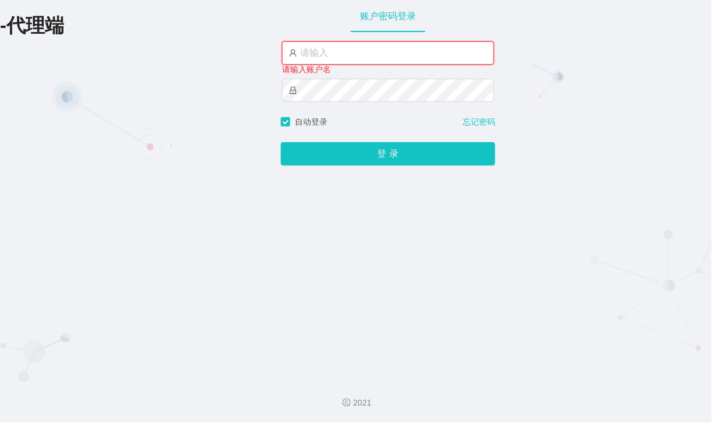
click at [322, 58] on input "text" at bounding box center [388, 52] width 212 height 23
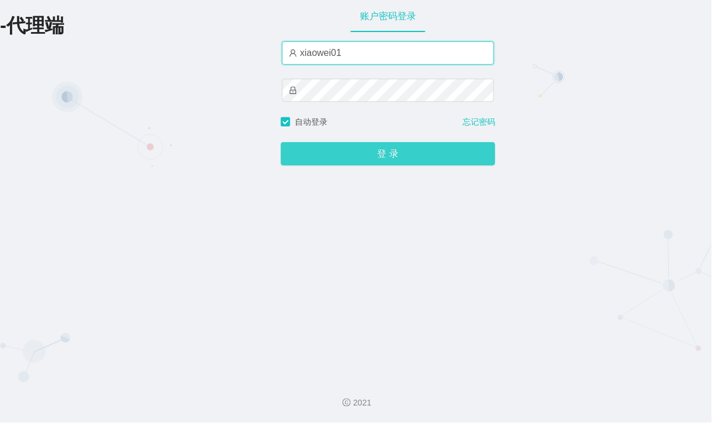
type input "xiaowei01"
click at [369, 154] on button "登 录" at bounding box center [388, 153] width 214 height 23
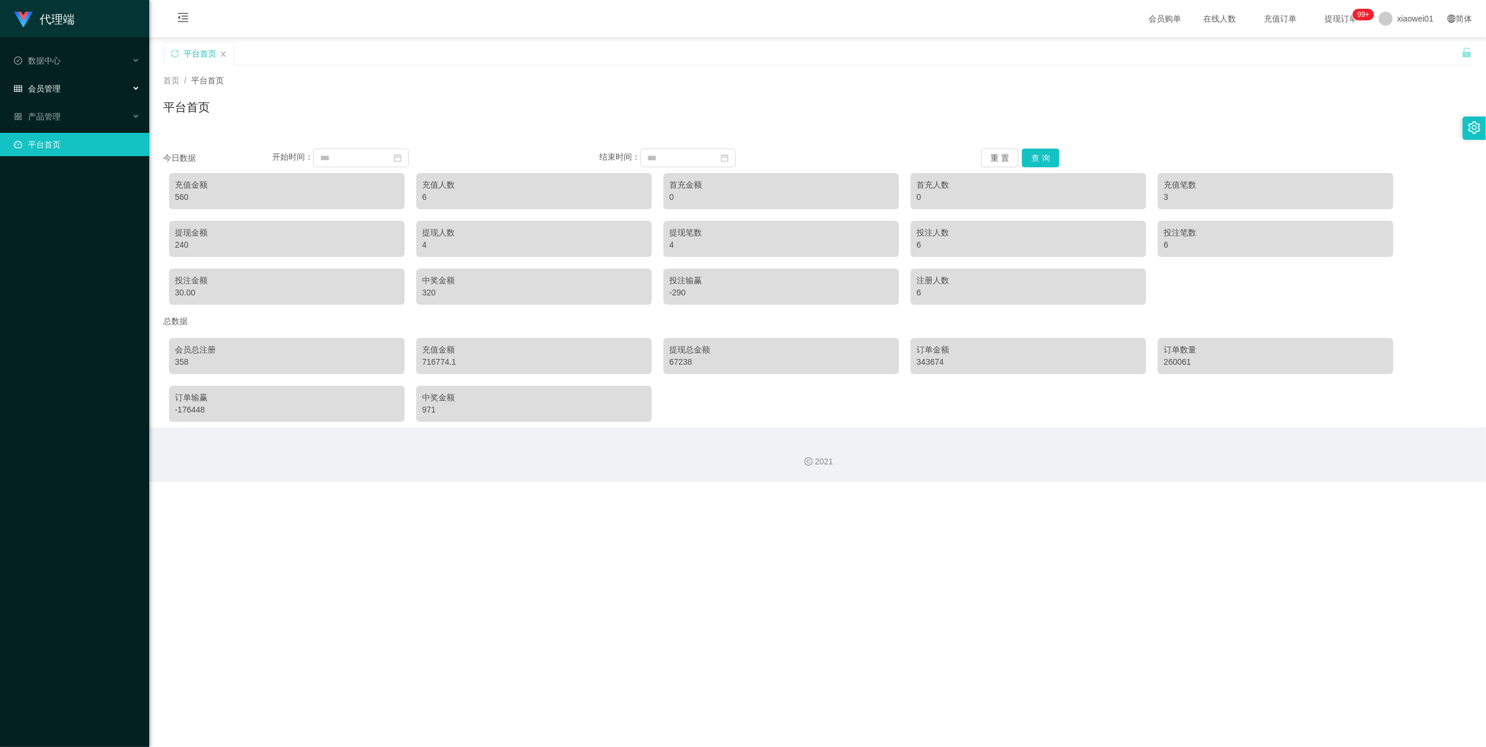
click at [61, 82] on div "会员管理" at bounding box center [74, 88] width 149 height 23
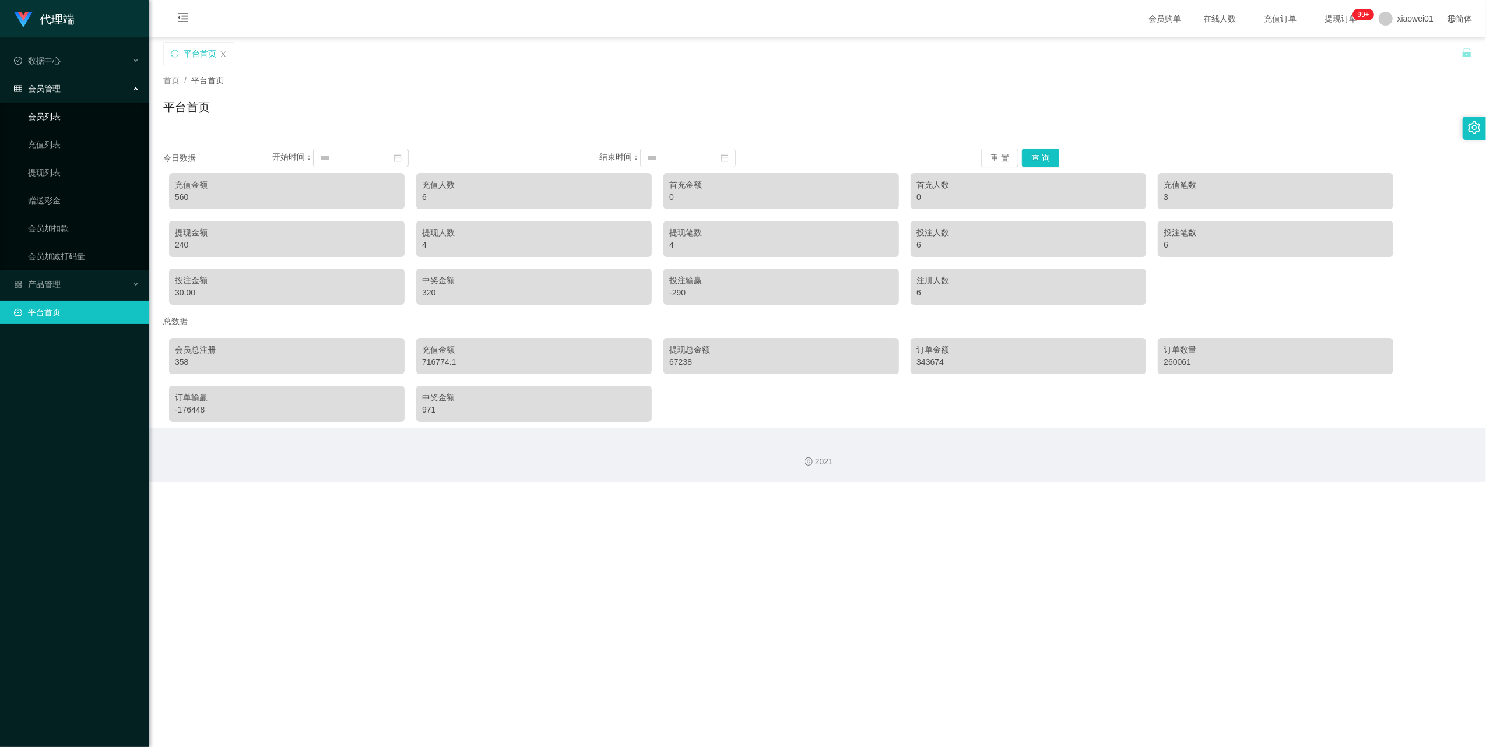
click at [59, 113] on link "会员列表" at bounding box center [84, 116] width 112 height 23
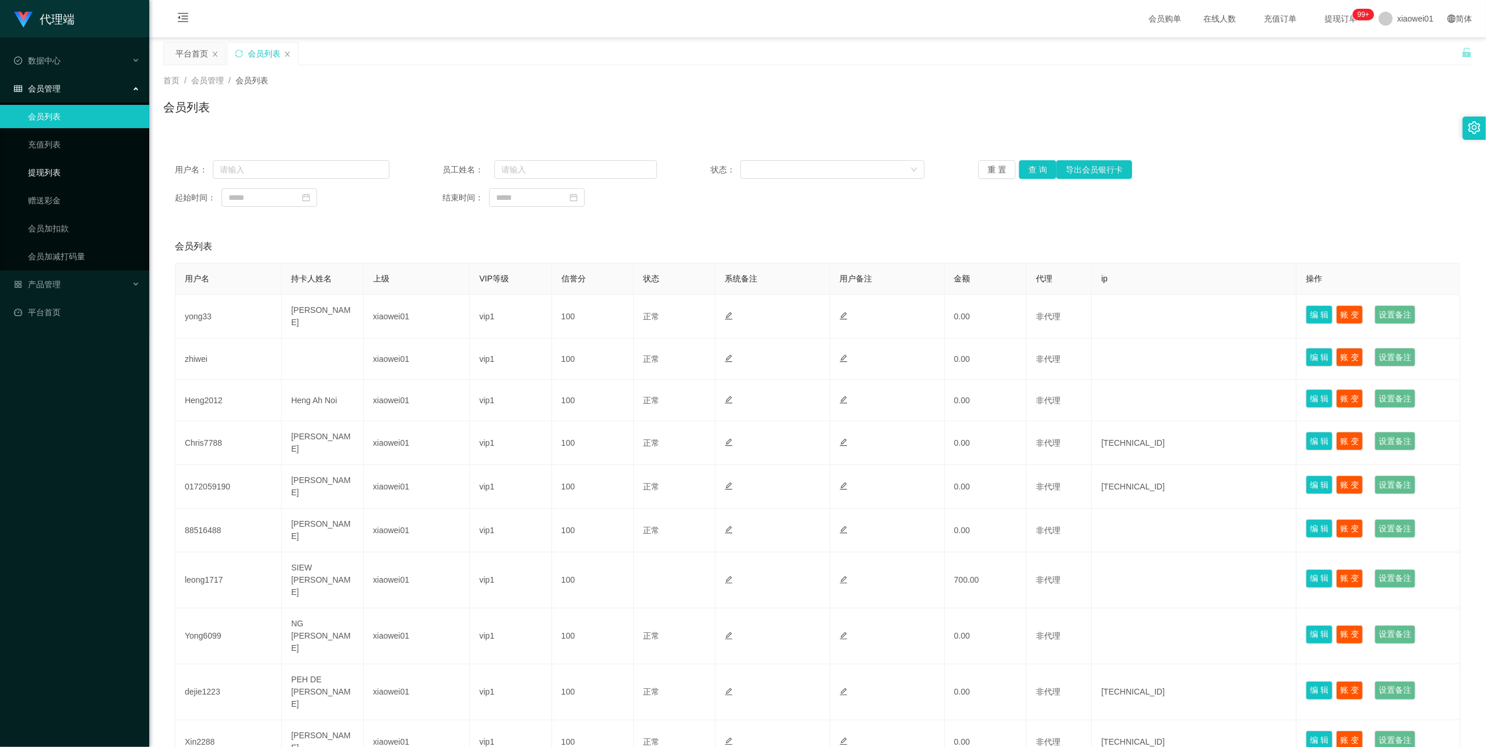
click at [40, 175] on link "提现列表" at bounding box center [84, 172] width 112 height 23
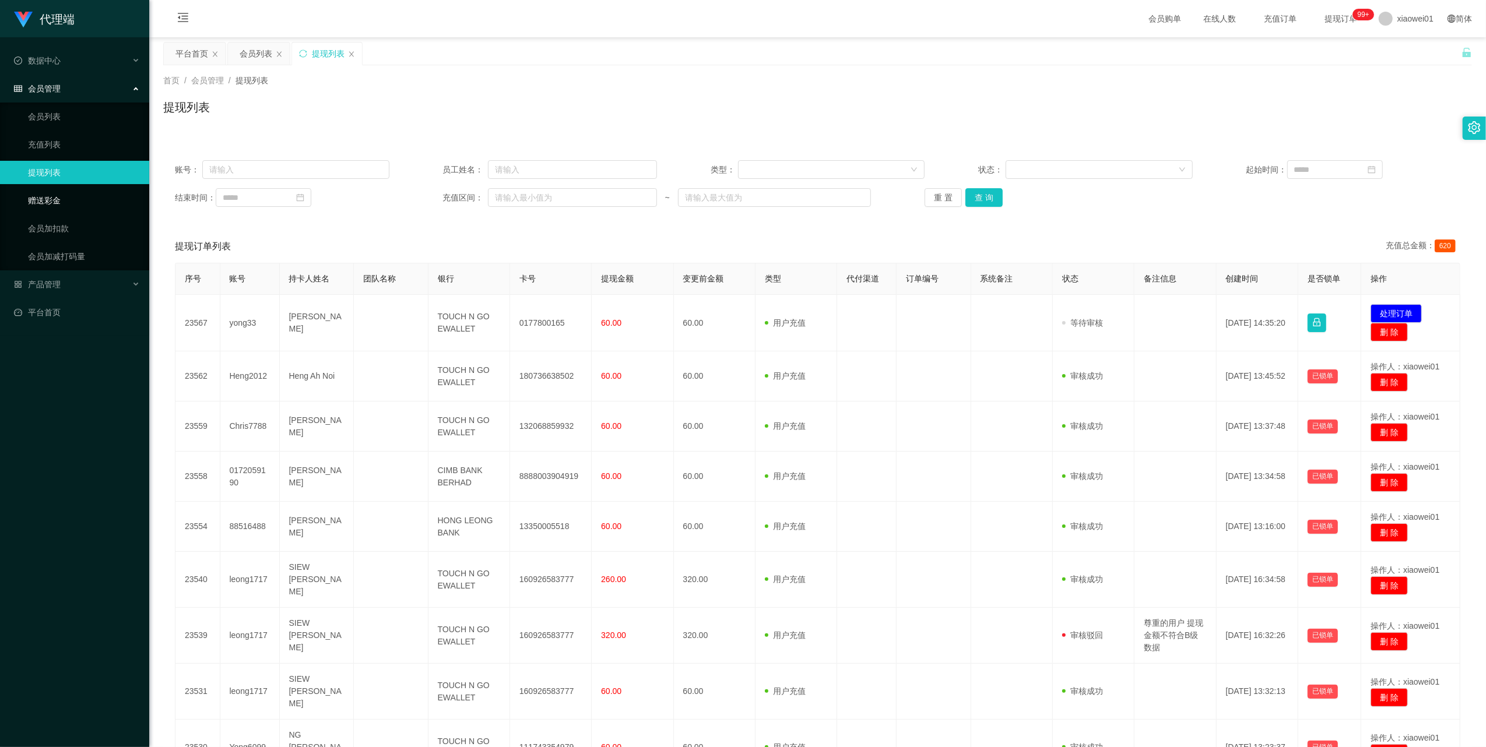
click at [43, 205] on link "赠送彩金" at bounding box center [84, 200] width 112 height 23
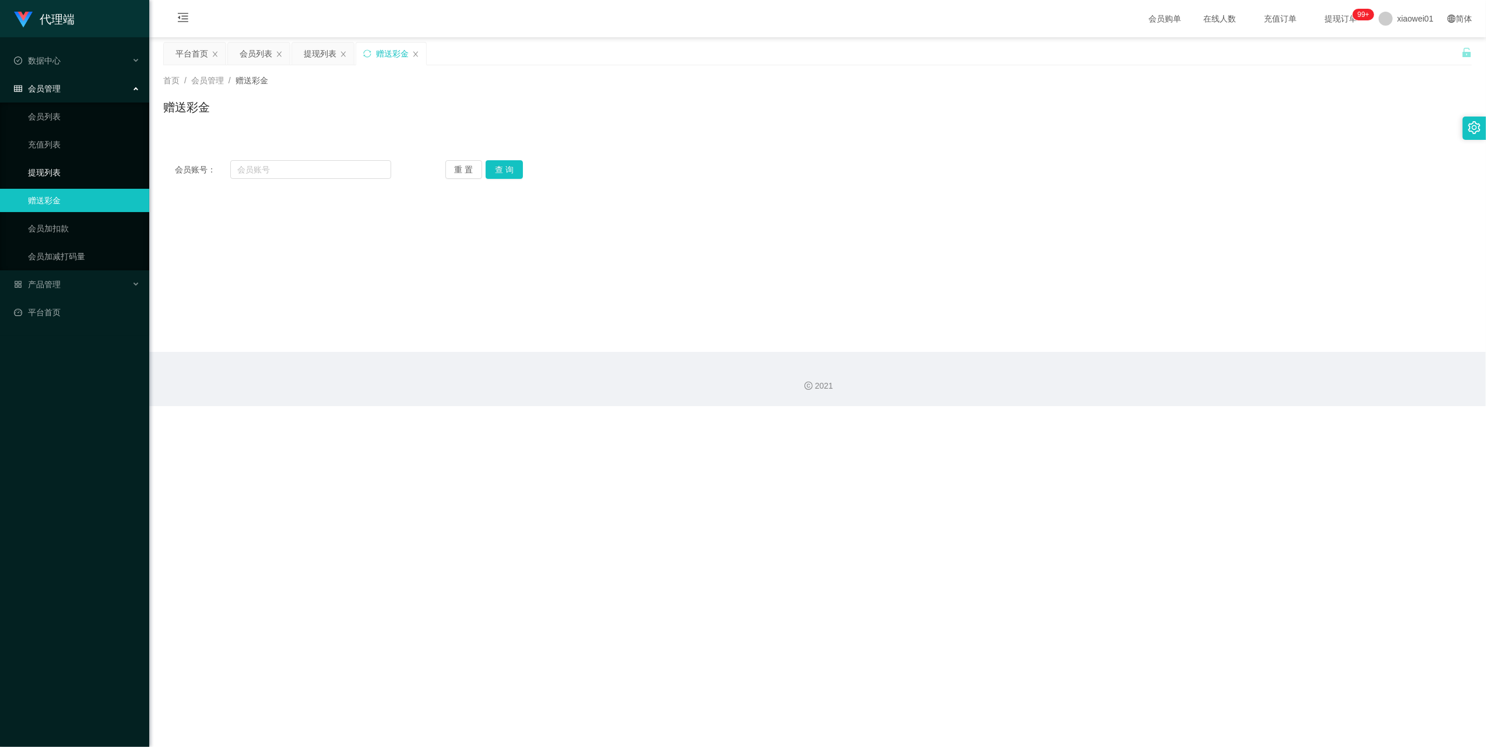
click at [28, 161] on link "提现列表" at bounding box center [84, 172] width 112 height 23
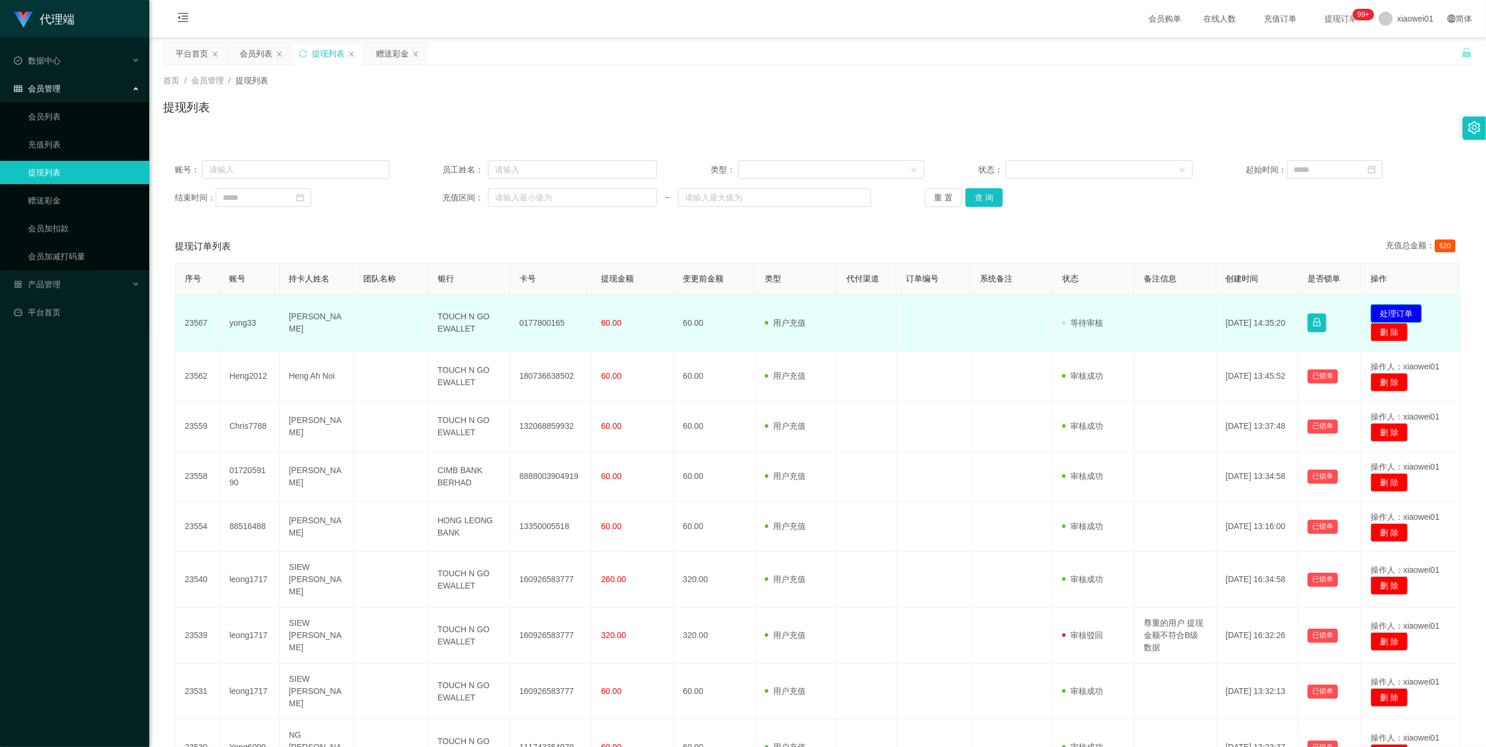
click at [667, 311] on button "处理订单" at bounding box center [1395, 313] width 51 height 19
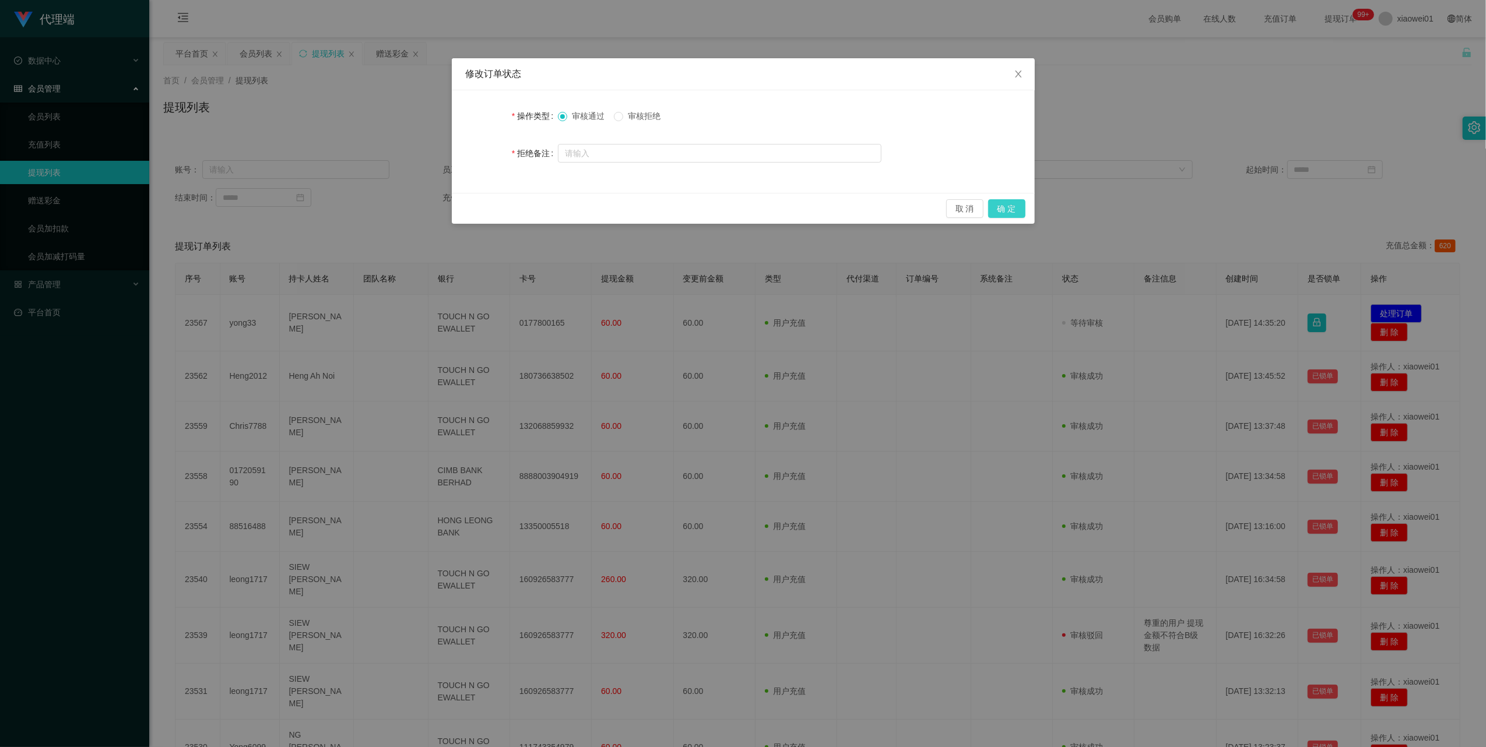
click at [667, 206] on button "确 定" at bounding box center [1006, 208] width 37 height 19
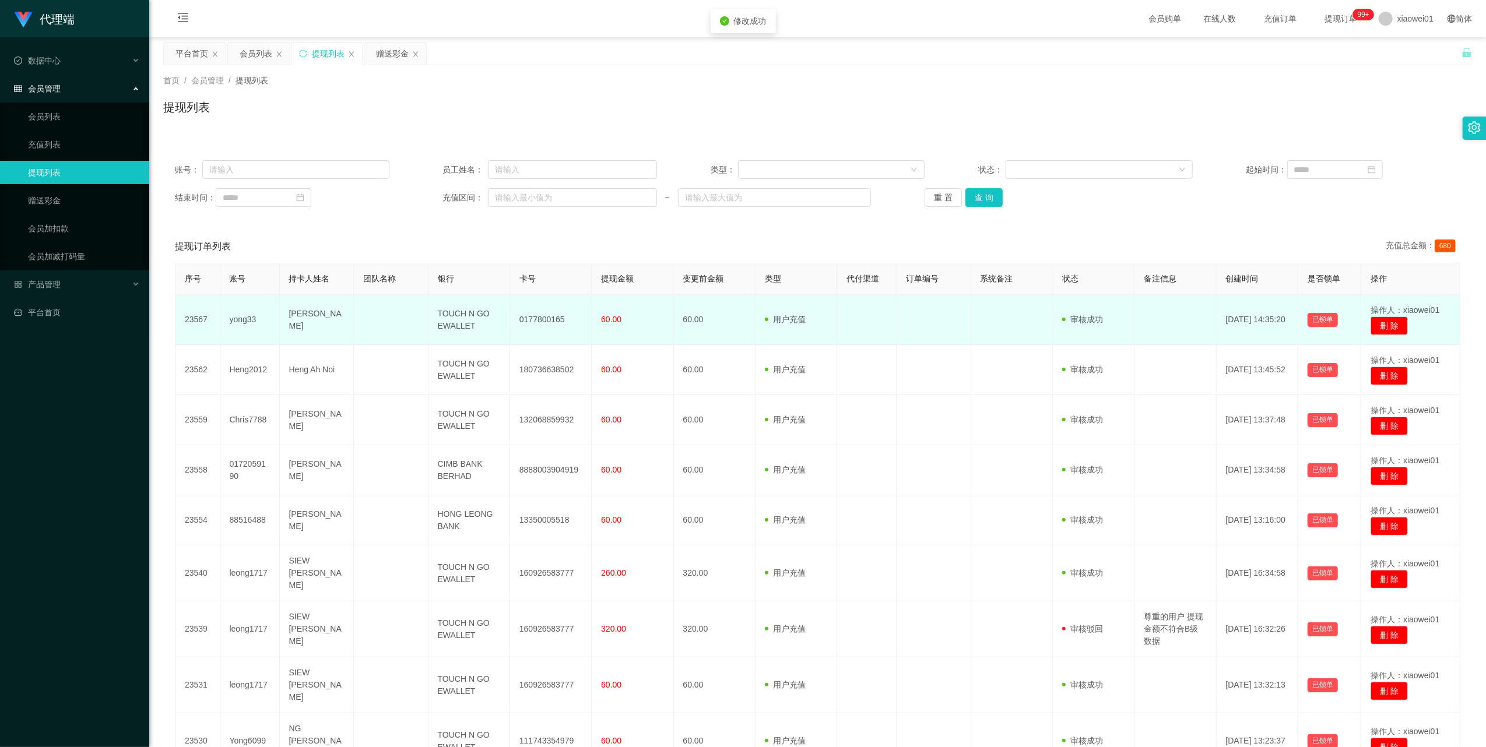
click at [537, 323] on td "0177800165" at bounding box center [551, 320] width 82 height 50
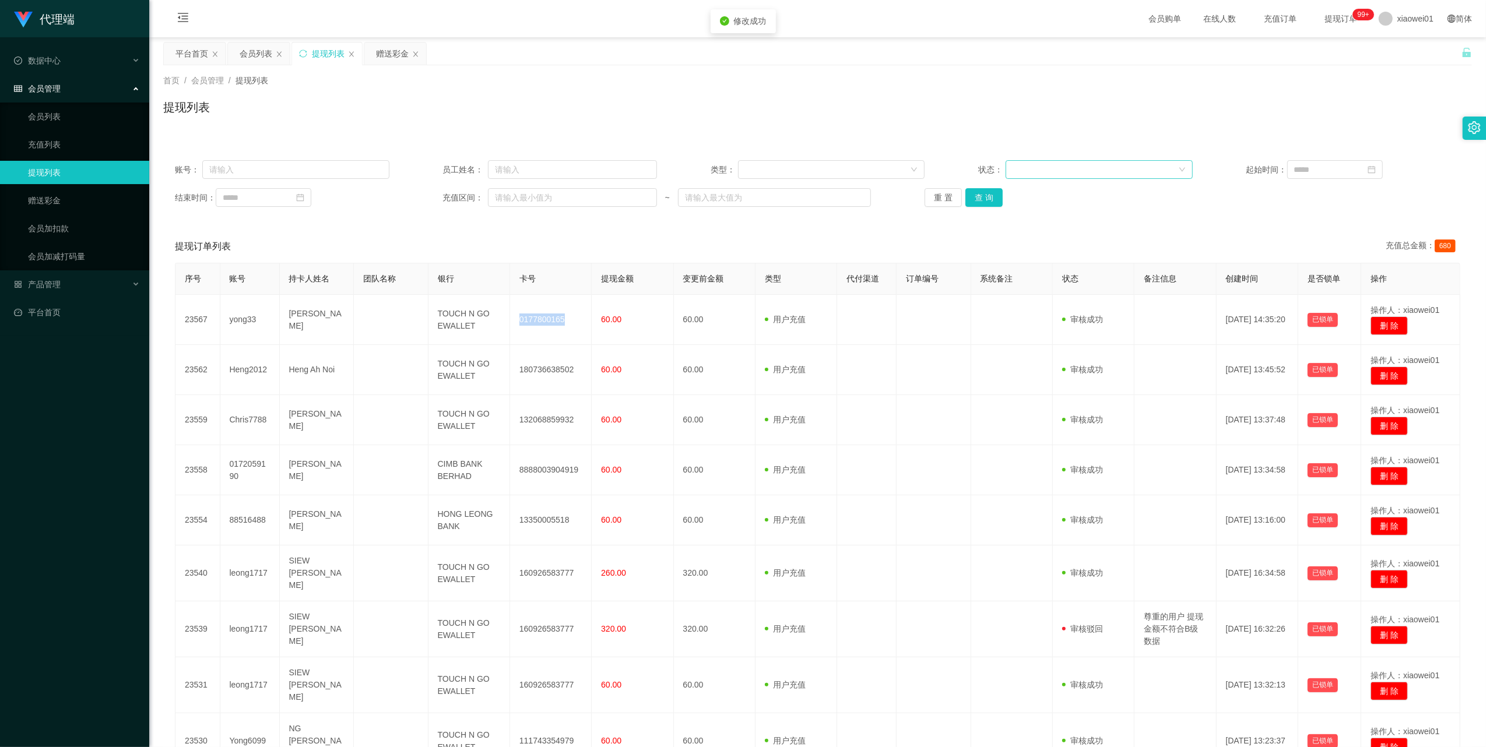
copy td "0177800165"
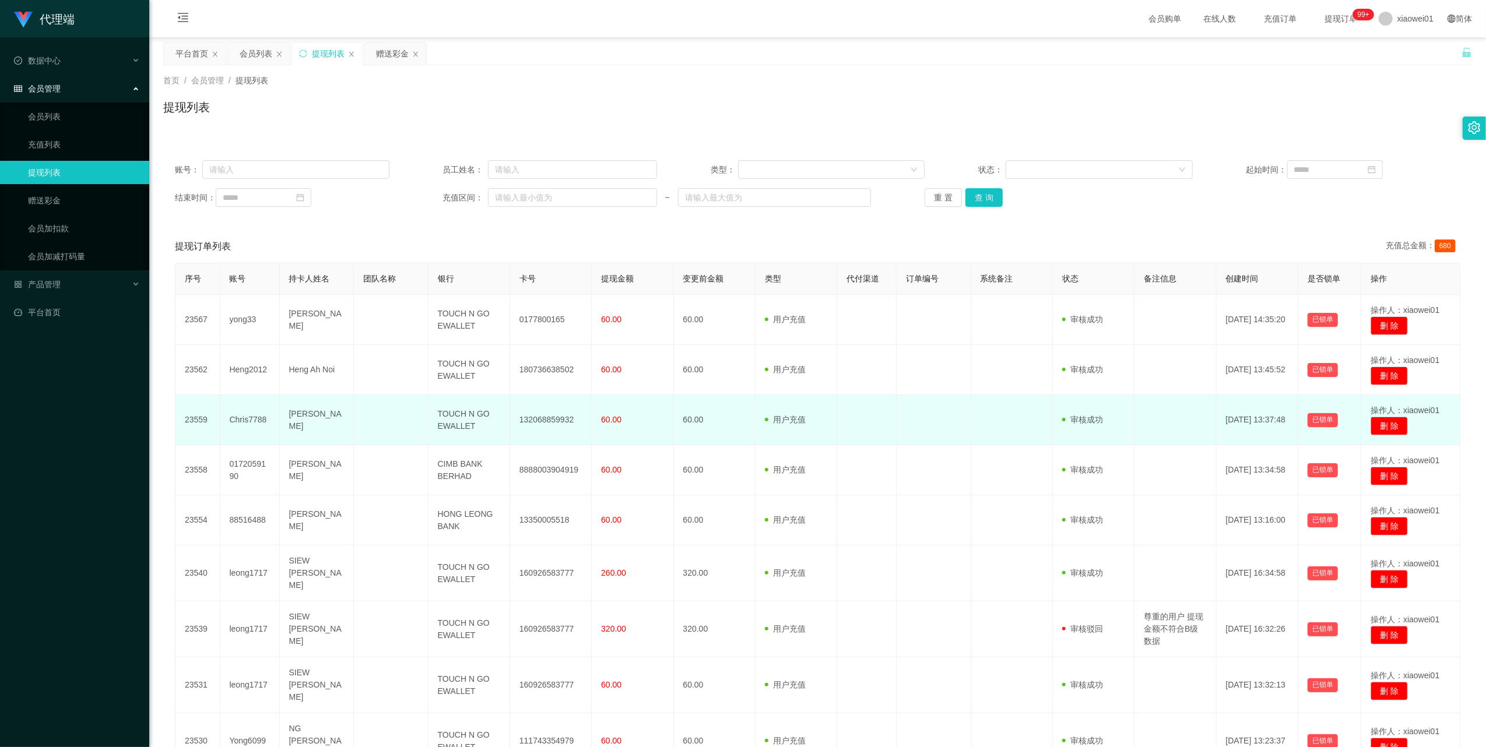
click at [235, 396] on td "Chris7788" at bounding box center [249, 420] width 59 height 50
click at [238, 396] on td "Chris7788" at bounding box center [249, 420] width 59 height 50
click at [241, 396] on td "Chris7788" at bounding box center [249, 420] width 59 height 50
click at [251, 396] on td "Chris7788" at bounding box center [249, 420] width 59 height 50
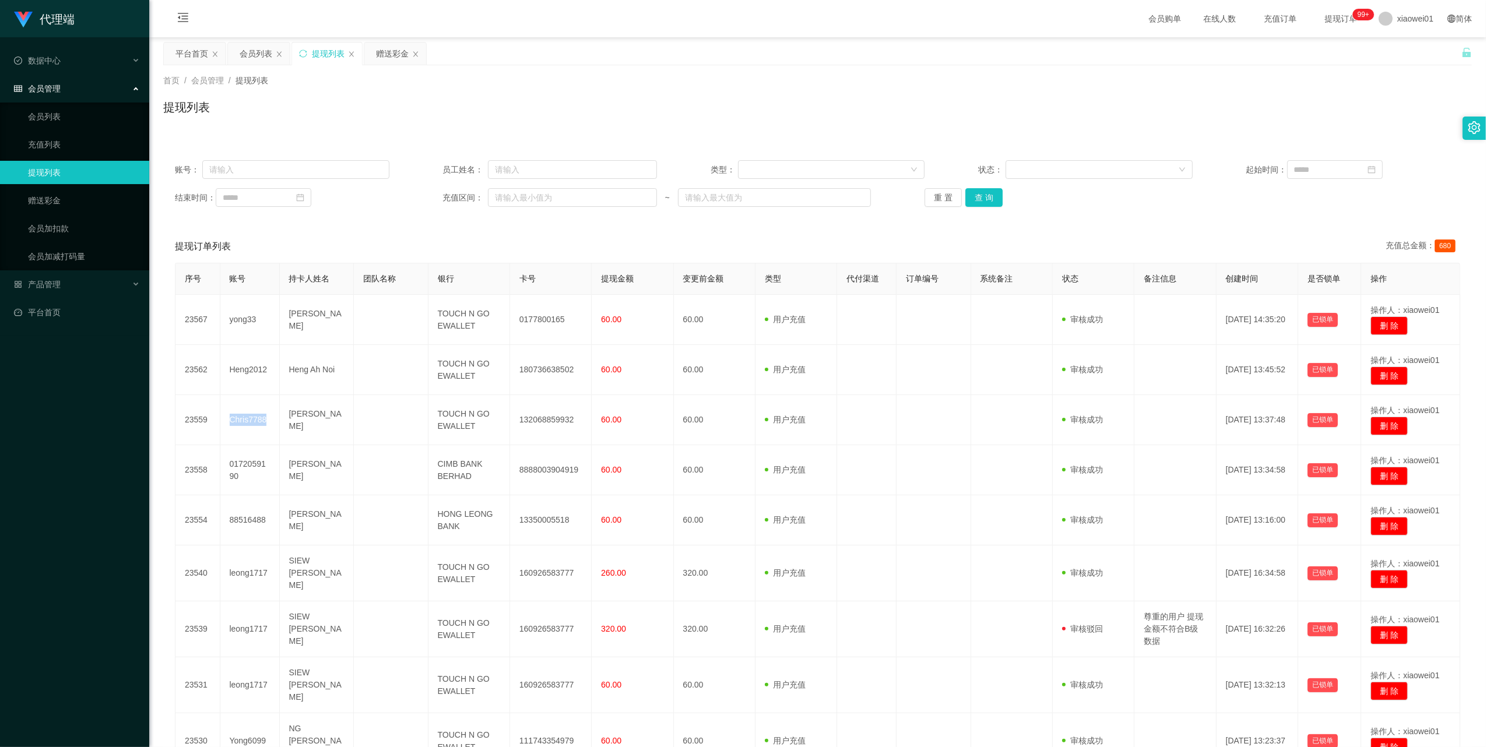
copy td "Chris7788"
drag, startPoint x: 59, startPoint y: 196, endPoint x: 78, endPoint y: 189, distance: 20.7
click at [59, 196] on link "赠送彩金" at bounding box center [84, 200] width 112 height 23
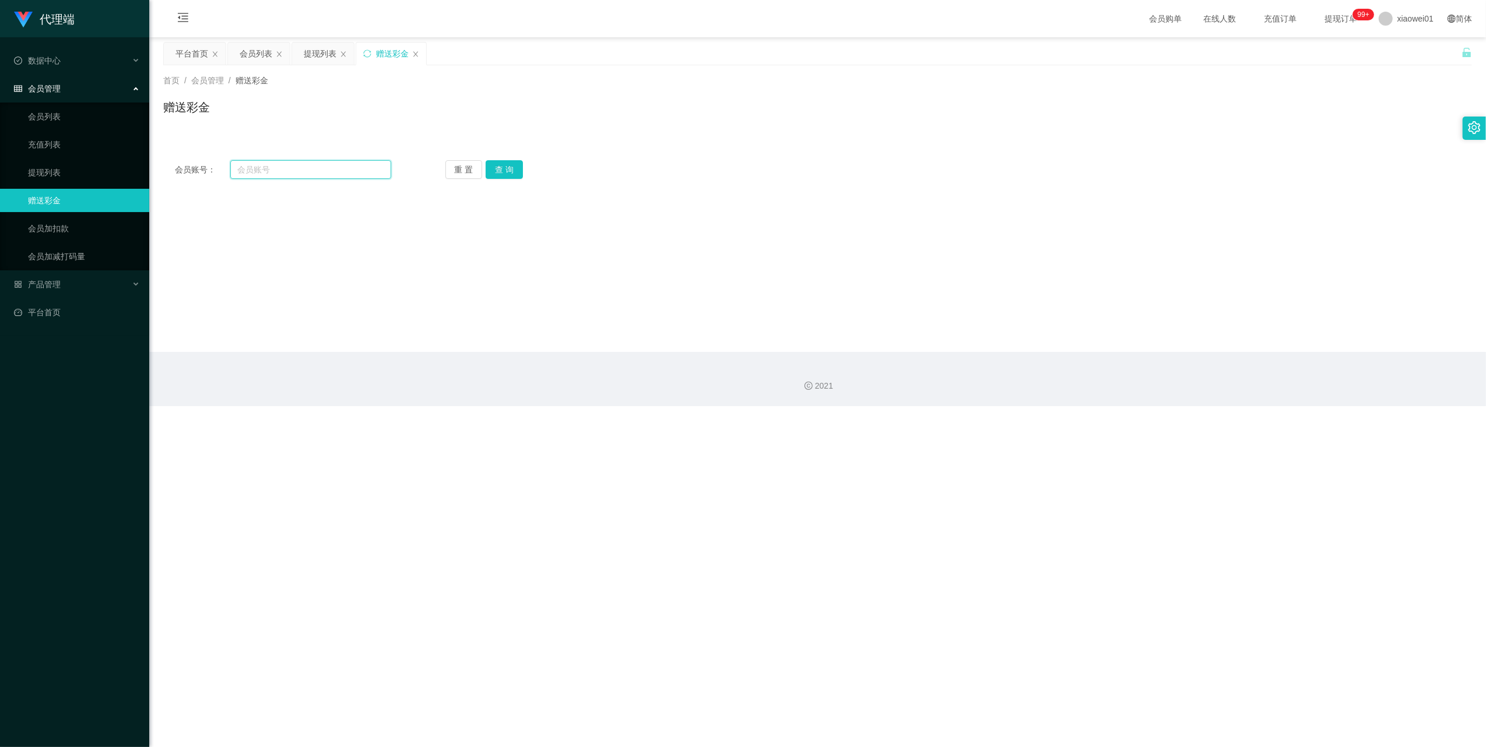
click at [269, 169] on input "text" at bounding box center [310, 169] width 161 height 19
paste input "Heng2012"
type input "Heng2012"
click at [504, 171] on button "查 询" at bounding box center [503, 169] width 37 height 19
